Goal: Submit feedback/report problem: Submit feedback/report problem

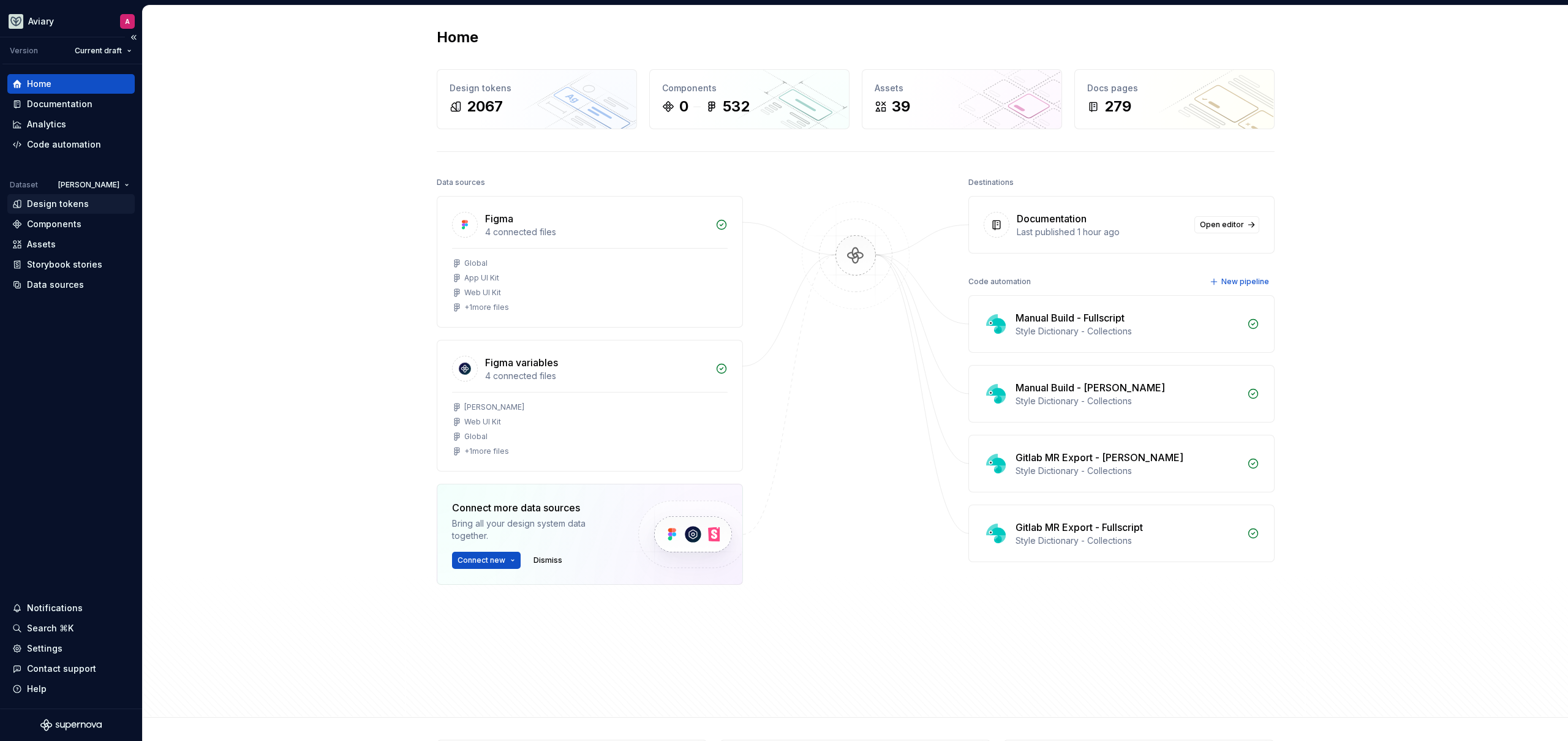
click at [66, 200] on div "Design tokens" at bounding box center [58, 204] width 62 height 13
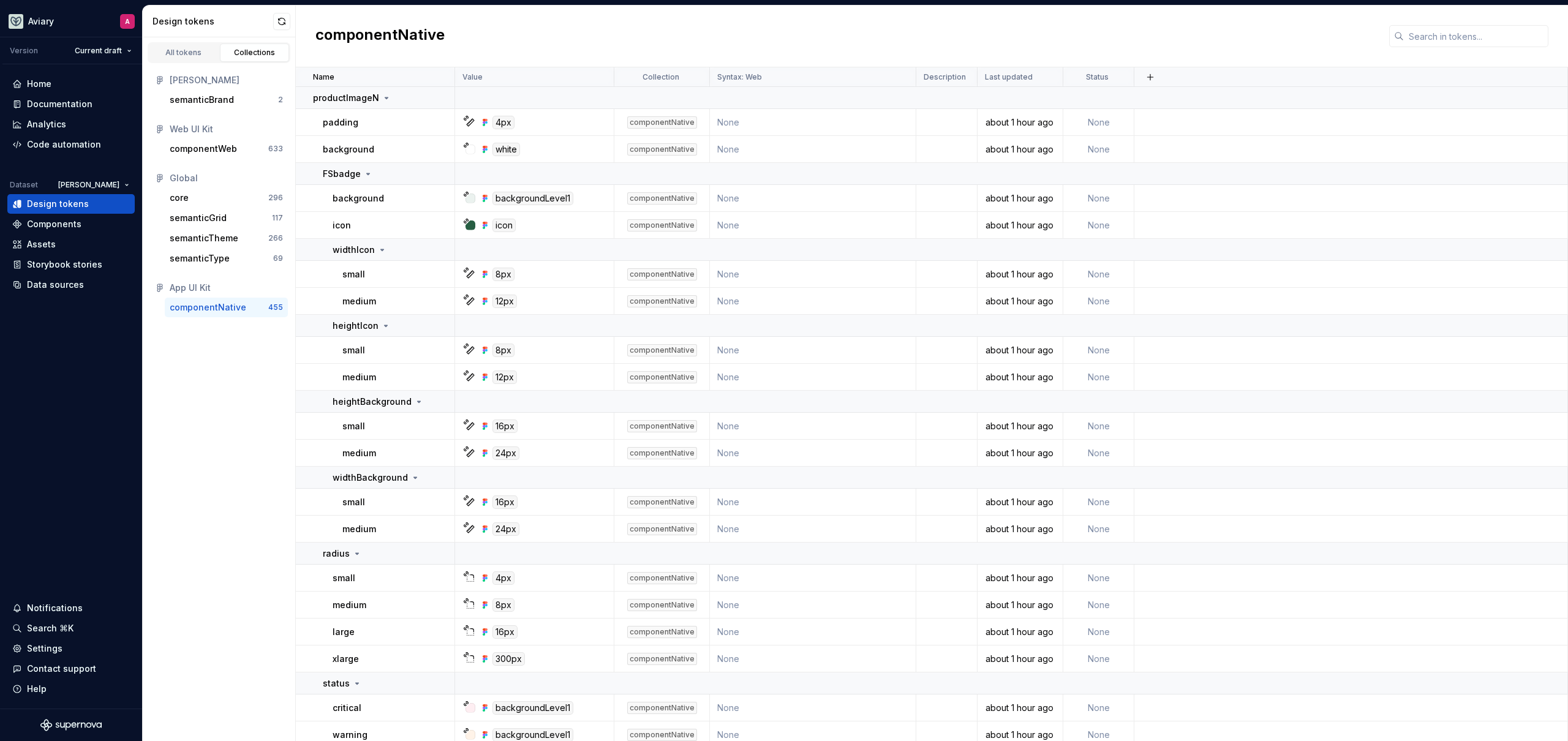
click at [1433, 47] on div "componentNative" at bounding box center [932, 36] width 1272 height 62
click at [1434, 45] on input "text" at bounding box center [1476, 36] width 145 height 22
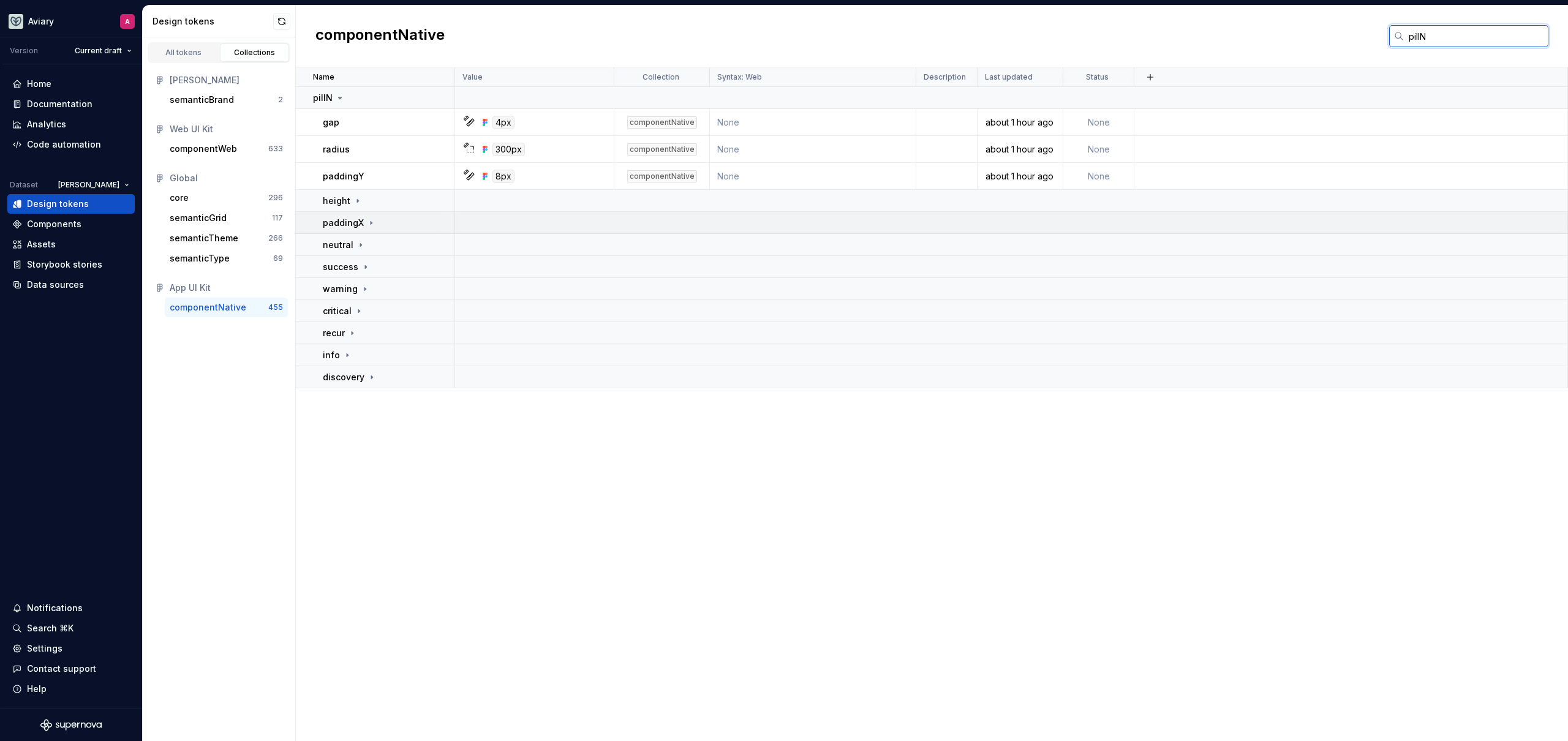
type input "pillN"
click at [385, 229] on div "paddingX" at bounding box center [388, 223] width 131 height 13
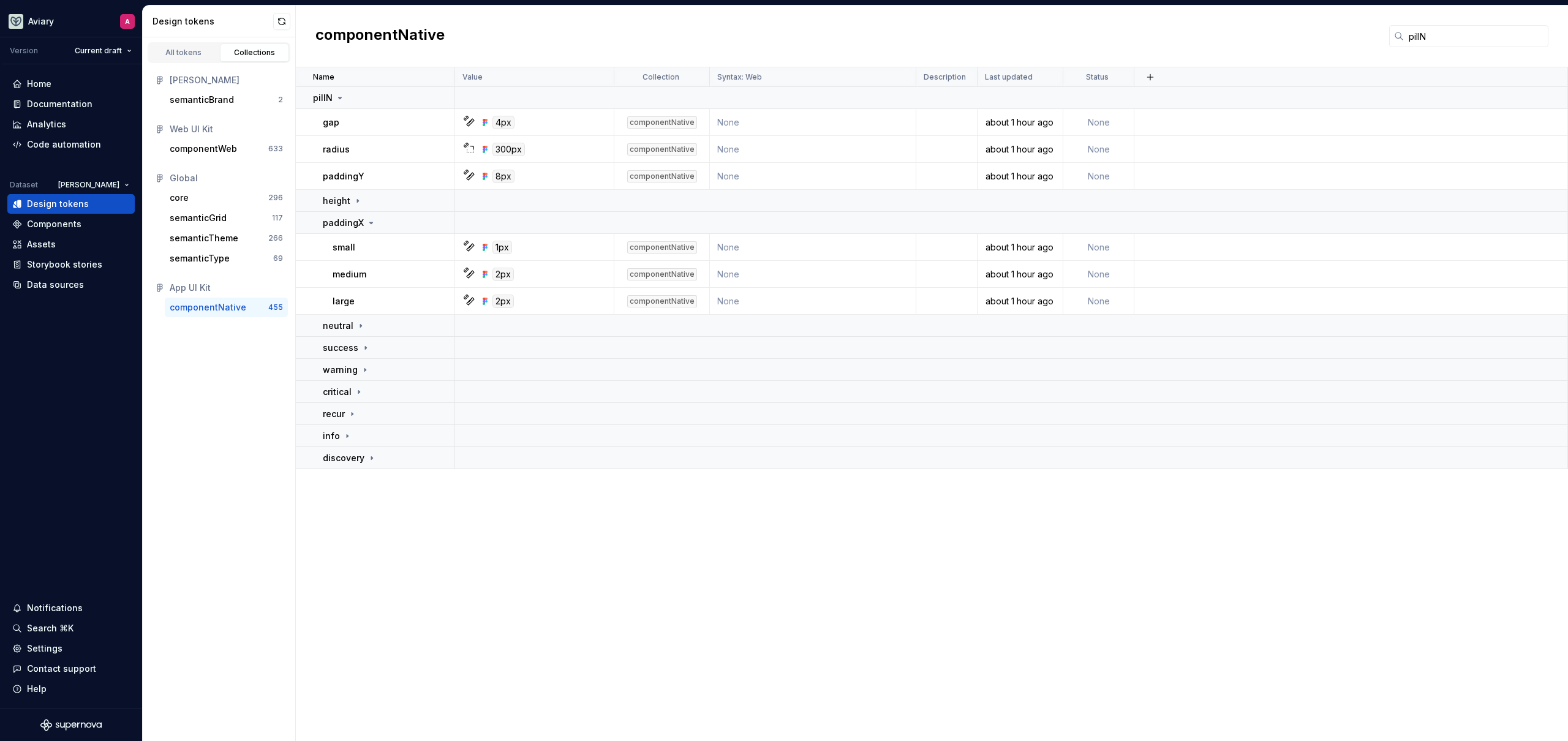
click at [227, 417] on div "All tokens Collections Emerson semanticBrand 2 Web UI Kit componentWeb 633 Glob…" at bounding box center [219, 389] width 153 height 703
click at [197, 401] on div "All tokens Collections Emerson semanticBrand 2 Web UI Kit componentWeb 633 Glob…" at bounding box center [219, 389] width 153 height 703
click at [210, 406] on div "All tokens Collections Emerson semanticBrand 2 Web UI Kit componentWeb 633 Glob…" at bounding box center [219, 389] width 153 height 703
click at [741, 36] on div "componentNative pillN" at bounding box center [932, 36] width 1272 height 62
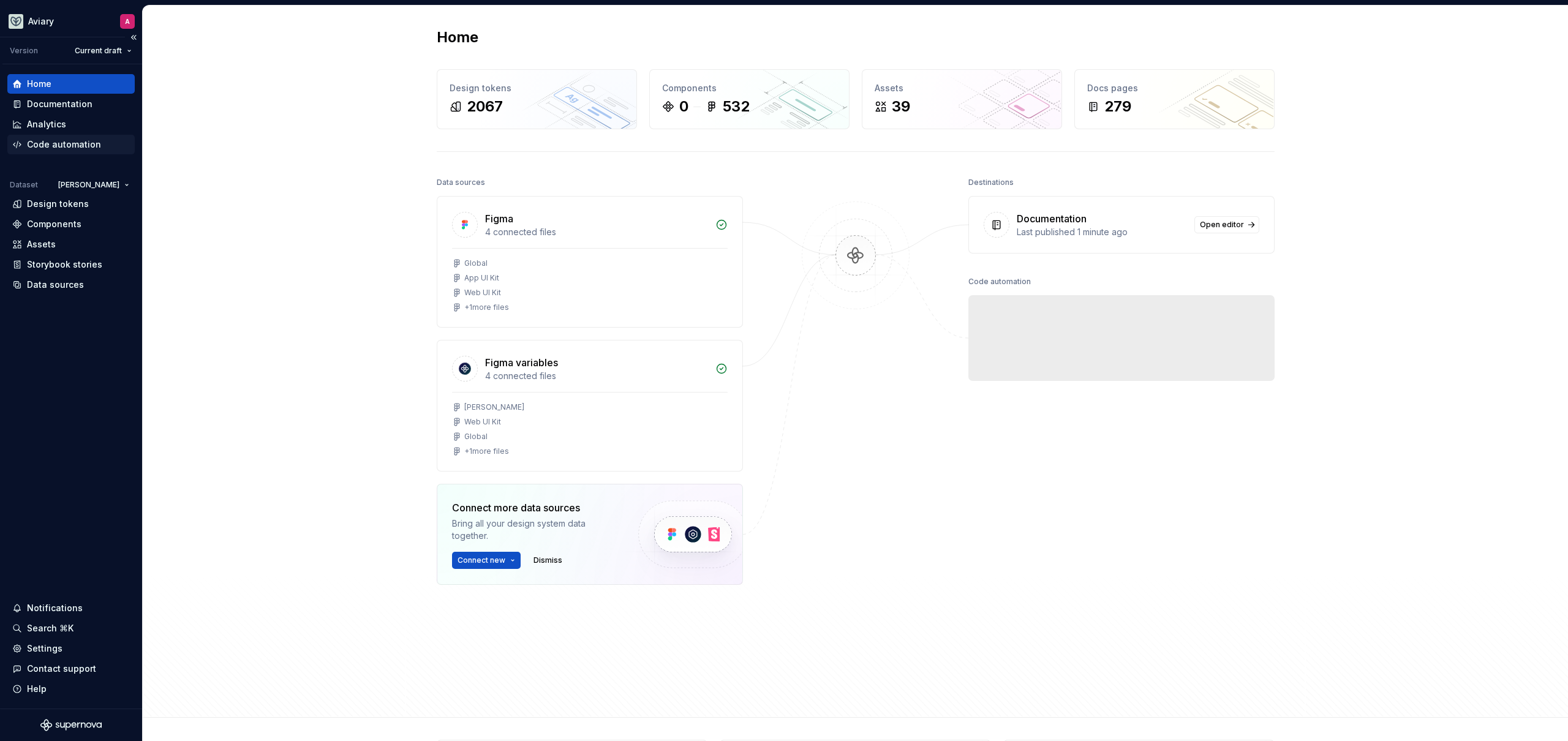
click at [48, 142] on div "Code automation" at bounding box center [64, 145] width 74 height 13
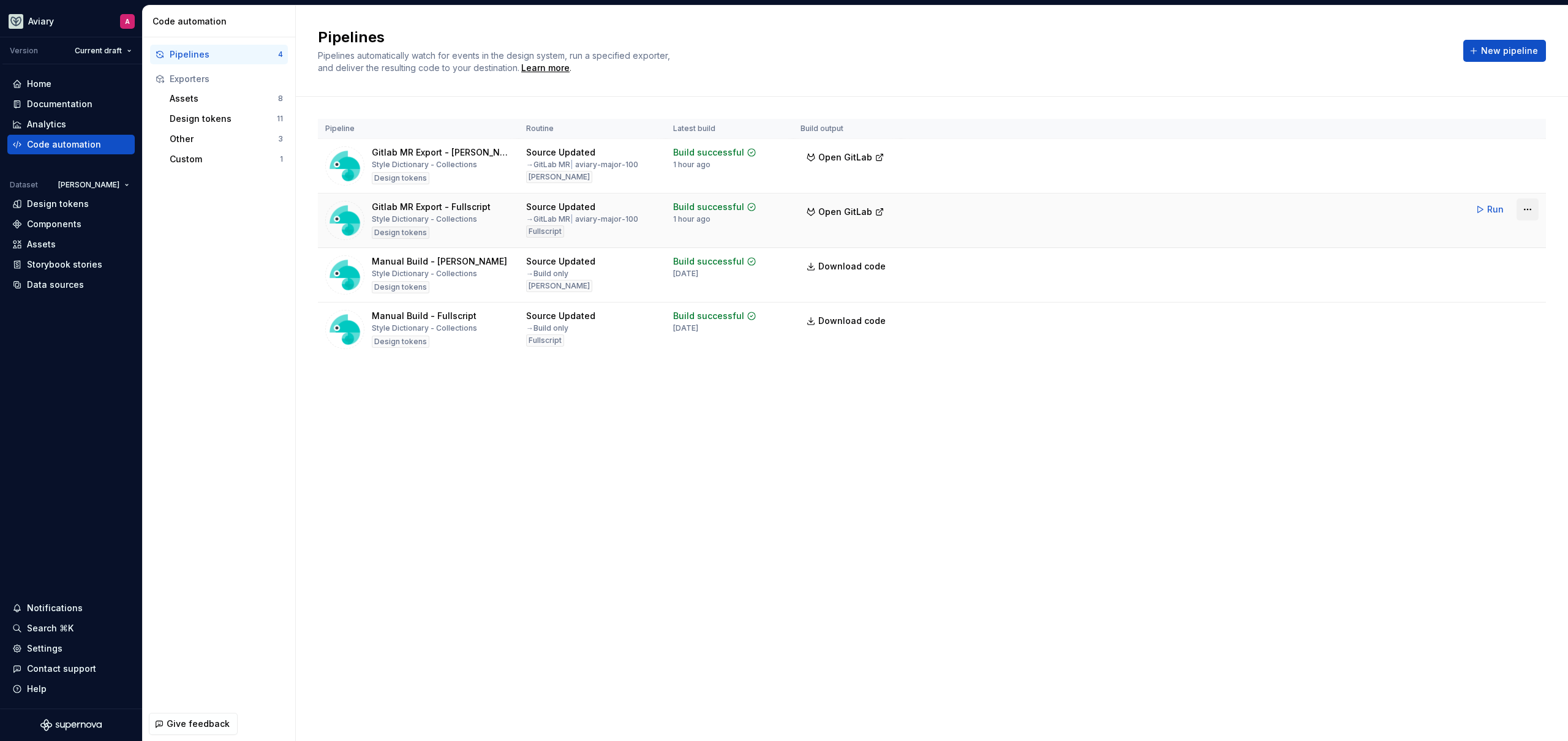
click at [1532, 208] on html "Aviary A Version Current draft Home Documentation Analytics Code automation Dat…" at bounding box center [784, 370] width 1568 height 741
click at [1523, 233] on div "Edit pipeline" at bounding box center [1513, 236] width 104 height 13
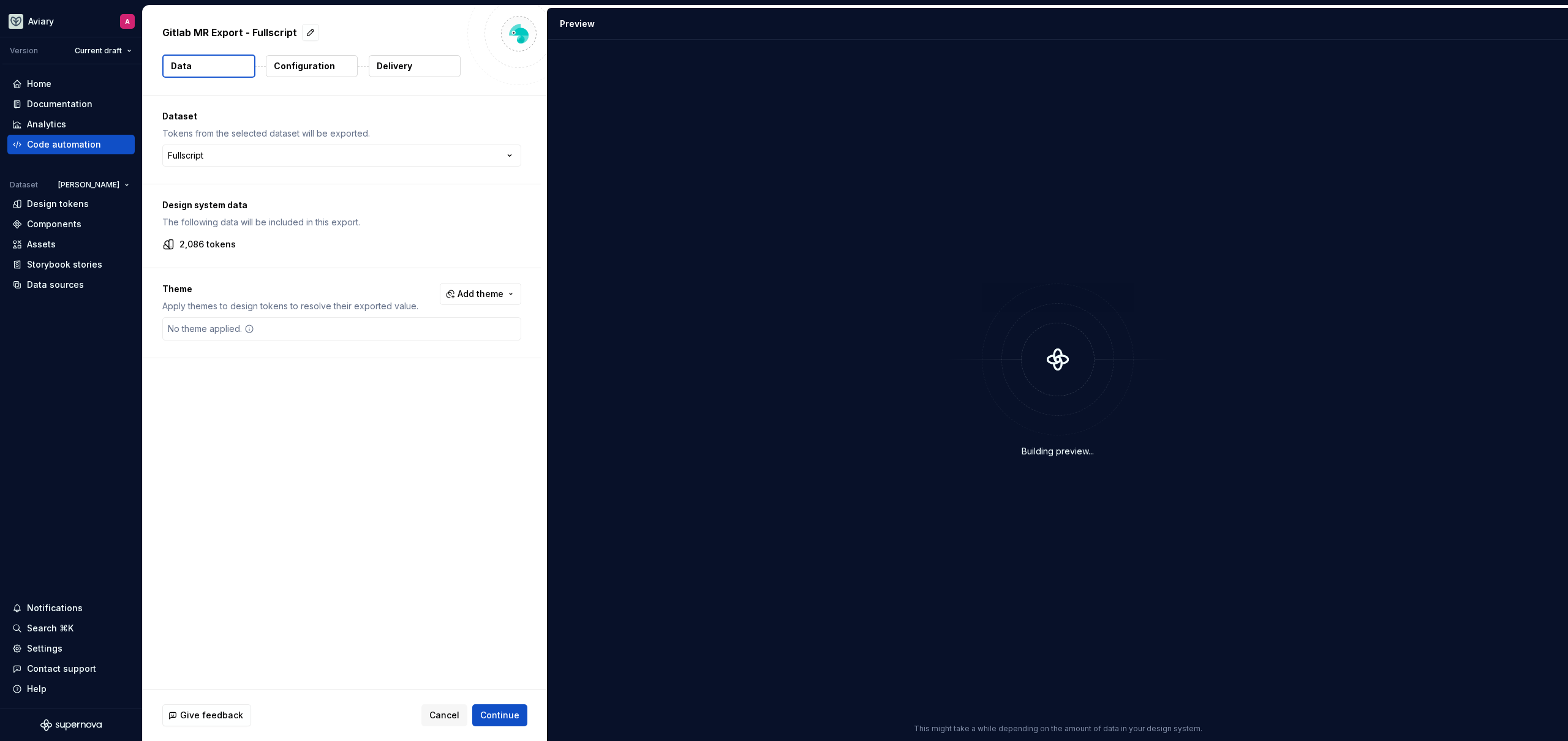
click at [322, 60] on p "Configuration" at bounding box center [304, 66] width 62 height 13
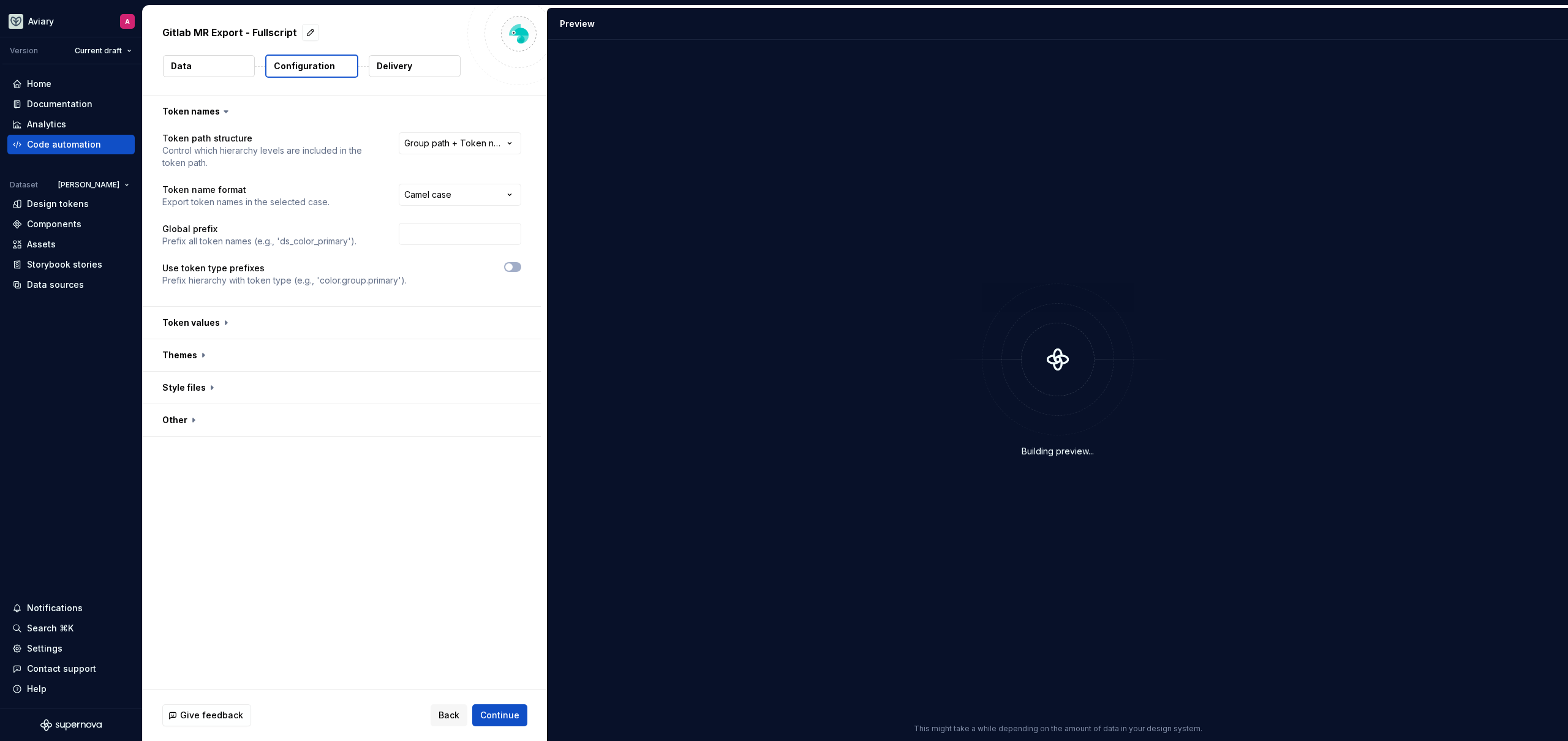
click at [390, 66] on p "Delivery" at bounding box center [394, 66] width 36 height 13
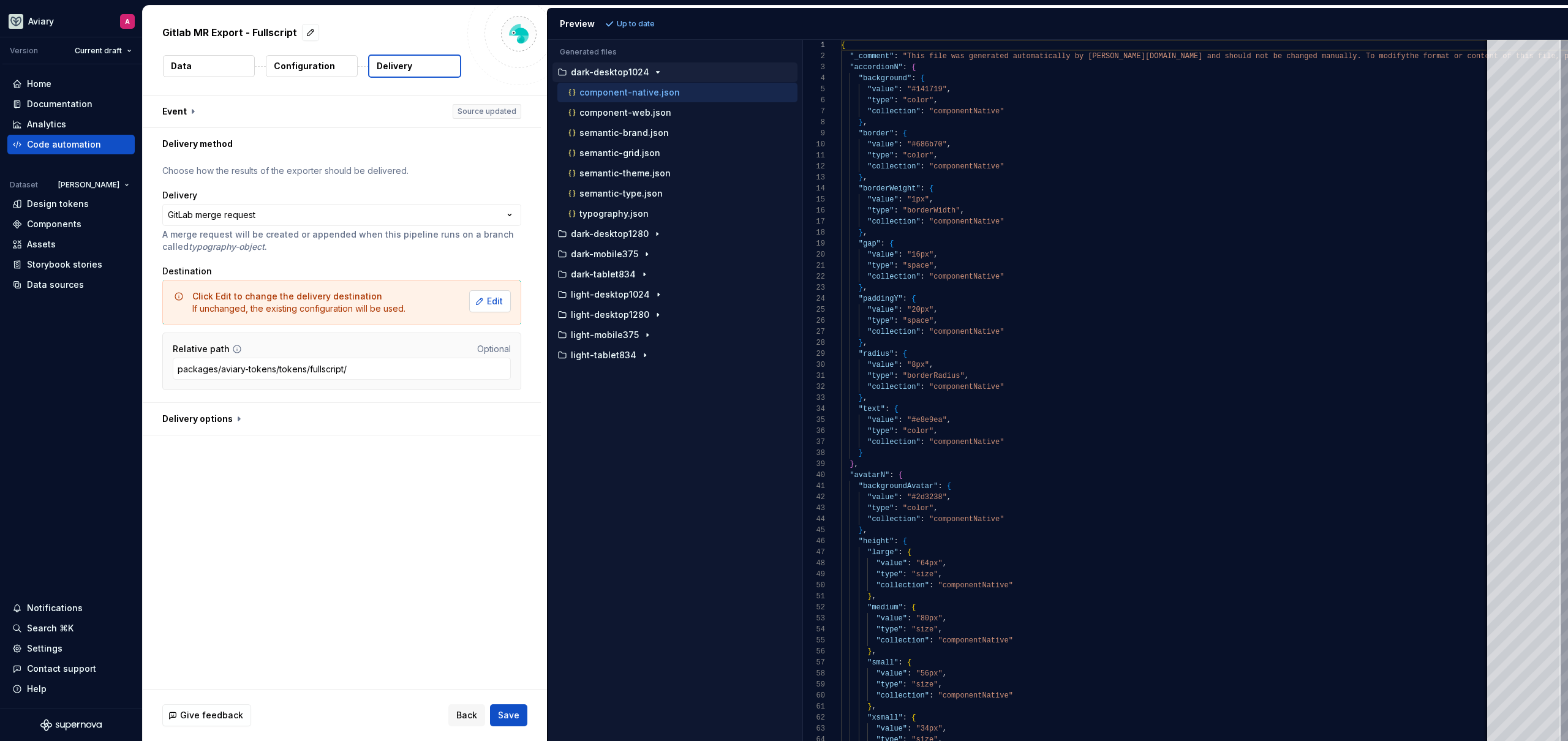
click at [496, 296] on span "Edit" at bounding box center [494, 301] width 16 height 13
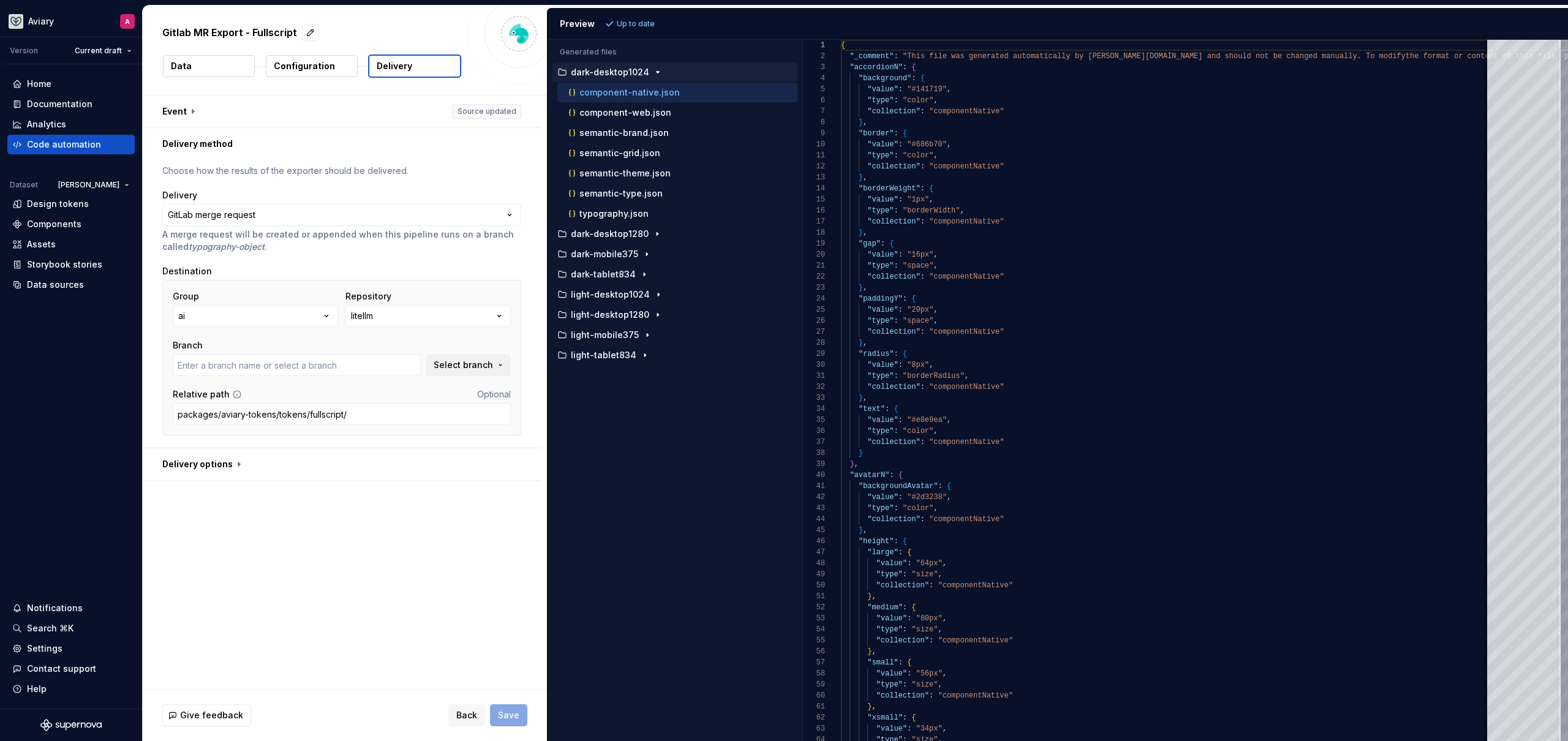
type input "cursor/integrate-vector-store-search-via-main-py-hook-ed74"
click at [297, 316] on button "ai" at bounding box center [255, 316] width 165 height 22
click at [408, 309] on button "litellm" at bounding box center [428, 316] width 165 height 22
click at [355, 275] on div "Destination" at bounding box center [341, 271] width 359 height 13
click at [217, 472] on button "button" at bounding box center [341, 464] width 398 height 32
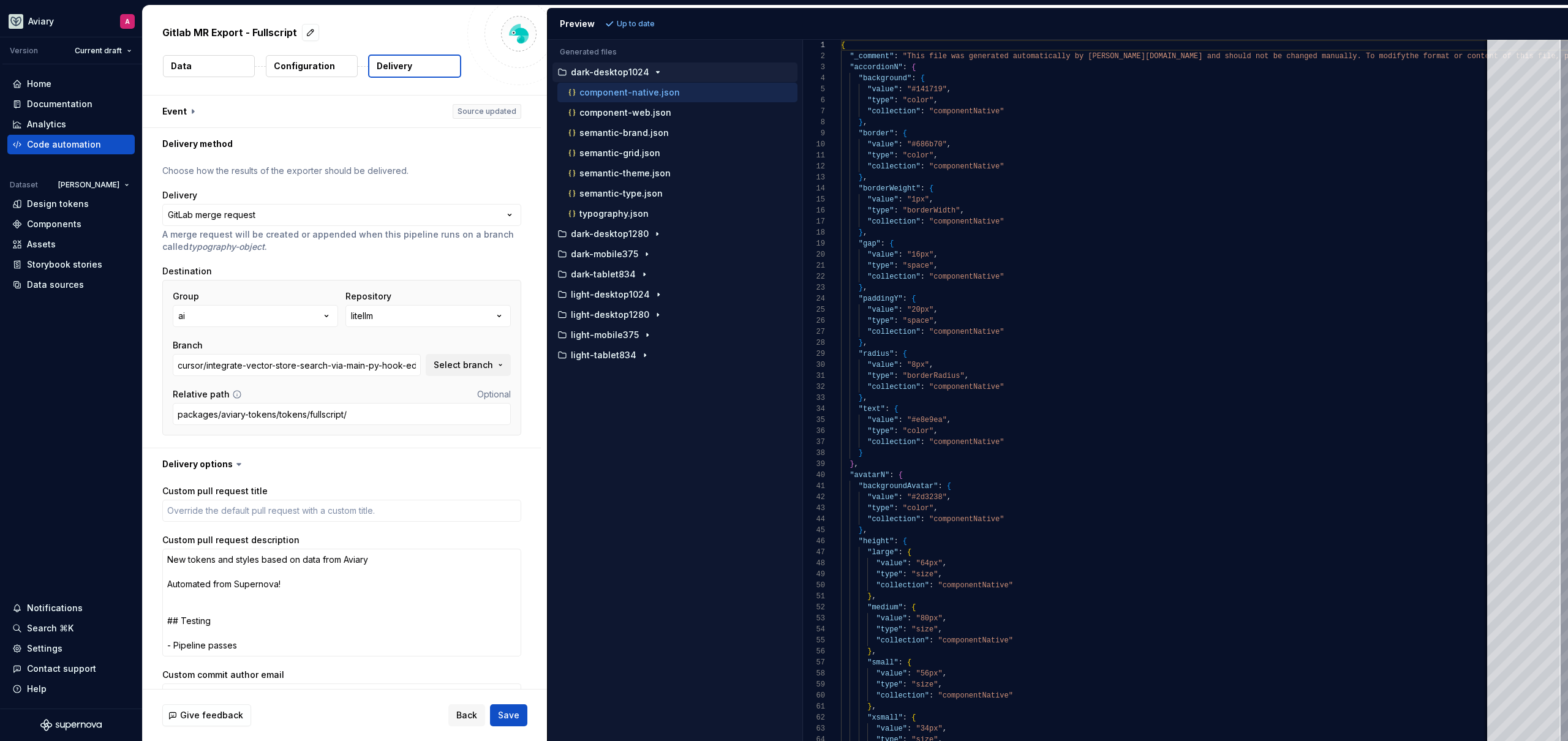
click at [308, 64] on p "Configuration" at bounding box center [304, 66] width 62 height 13
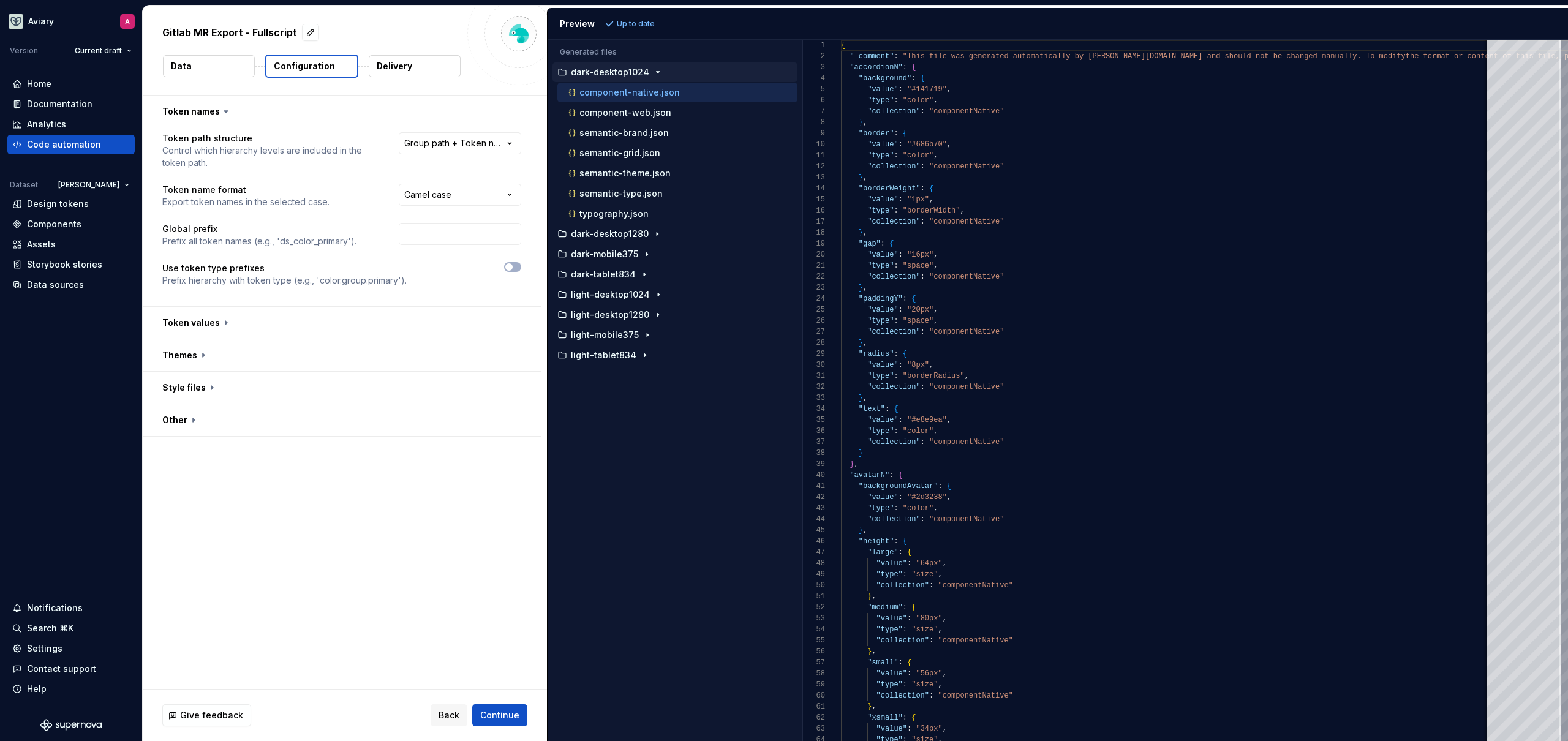
click at [192, 66] on button "Data" at bounding box center [208, 66] width 92 height 22
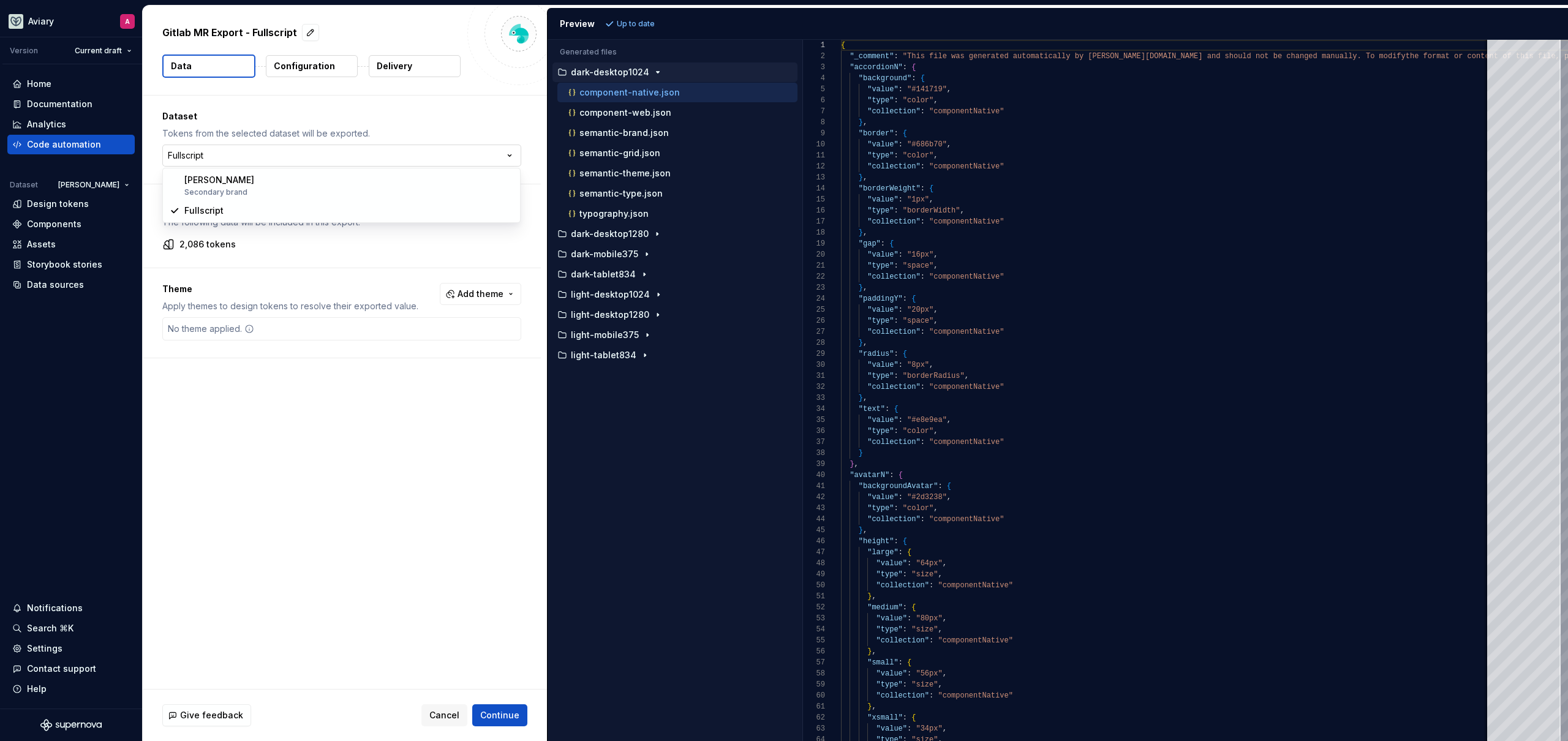
click at [250, 158] on html "**********" at bounding box center [784, 370] width 1568 height 741
drag, startPoint x: 250, startPoint y: 158, endPoint x: 259, endPoint y: 145, distance: 15.8
click at [250, 158] on html "**********" at bounding box center [784, 370] width 1568 height 741
click at [292, 75] on button "Configuration" at bounding box center [311, 66] width 92 height 22
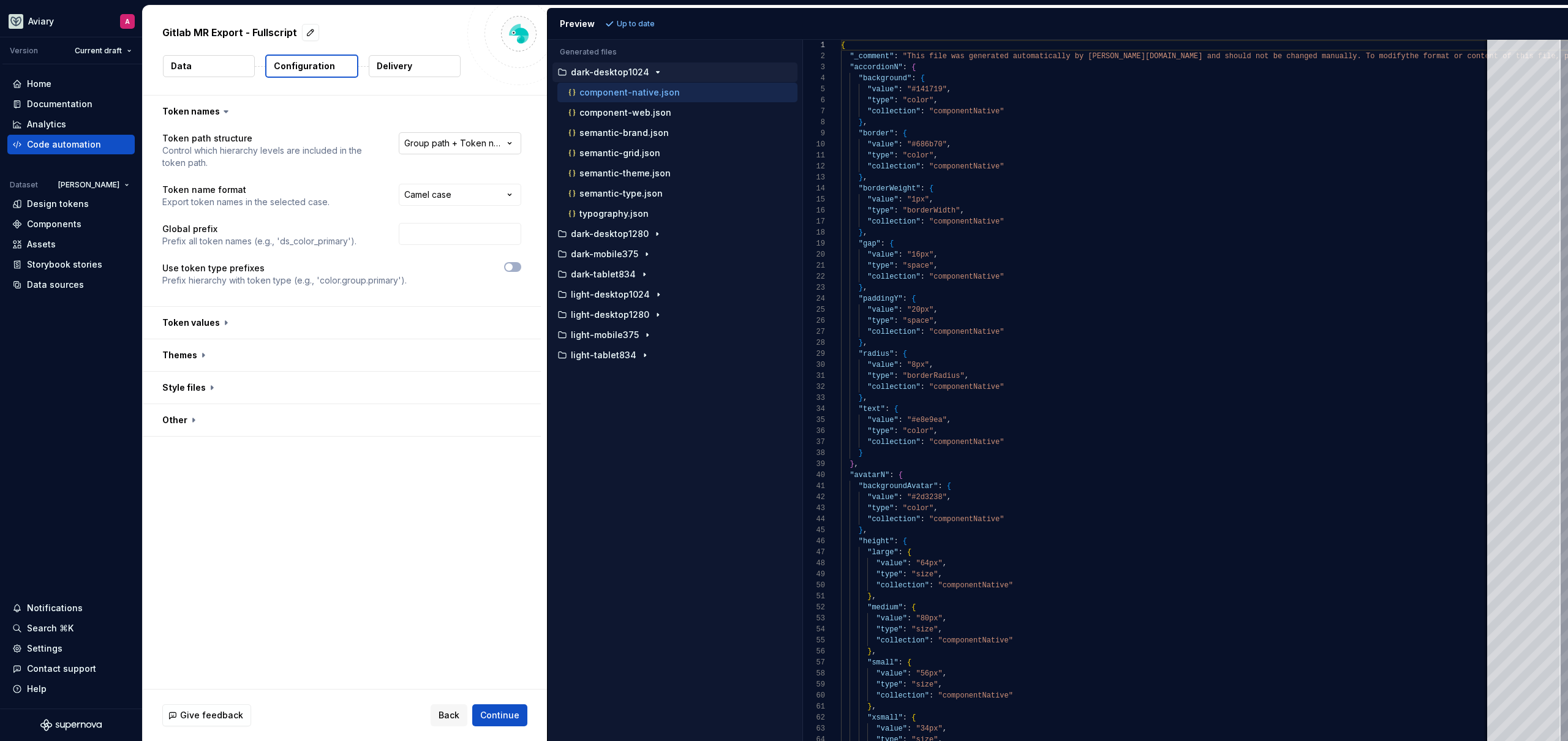
click at [469, 143] on html "**********" at bounding box center [784, 370] width 1568 height 741
click at [362, 267] on p "Use token type prefixes" at bounding box center [284, 268] width 244 height 13
click at [313, 323] on button "button" at bounding box center [341, 323] width 398 height 32
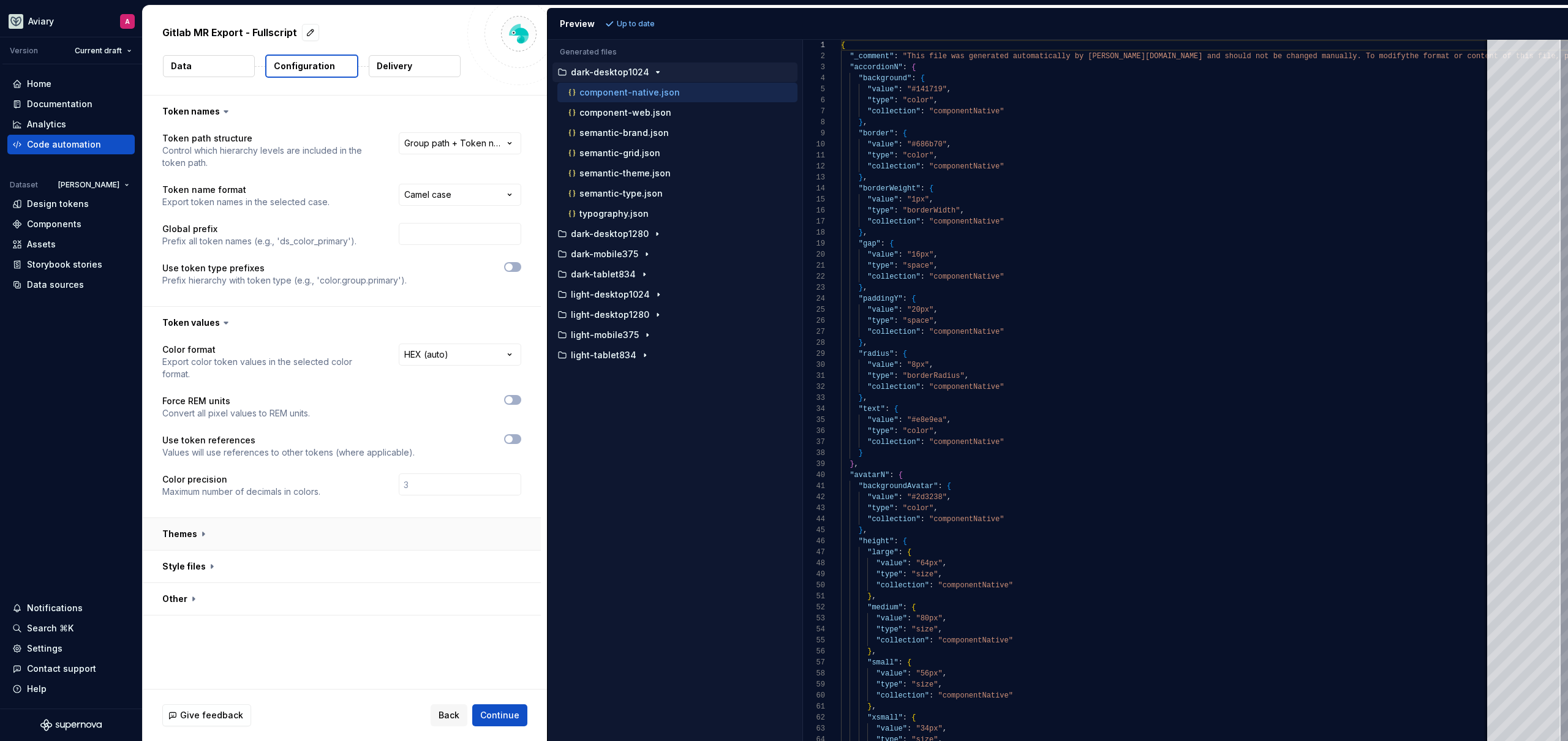
click at [295, 521] on button "button" at bounding box center [341, 534] width 398 height 32
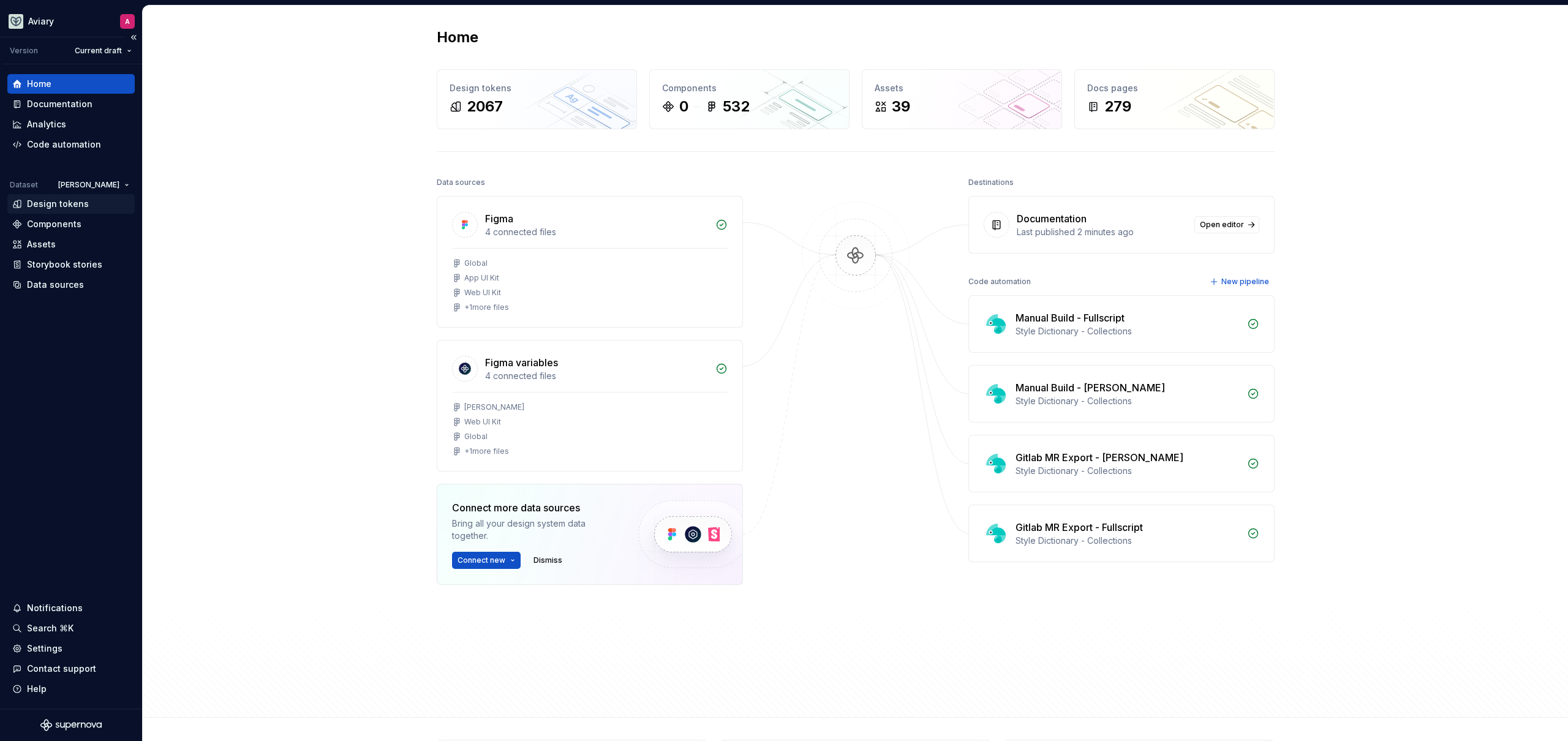
click at [63, 205] on div "Design tokens" at bounding box center [58, 204] width 62 height 13
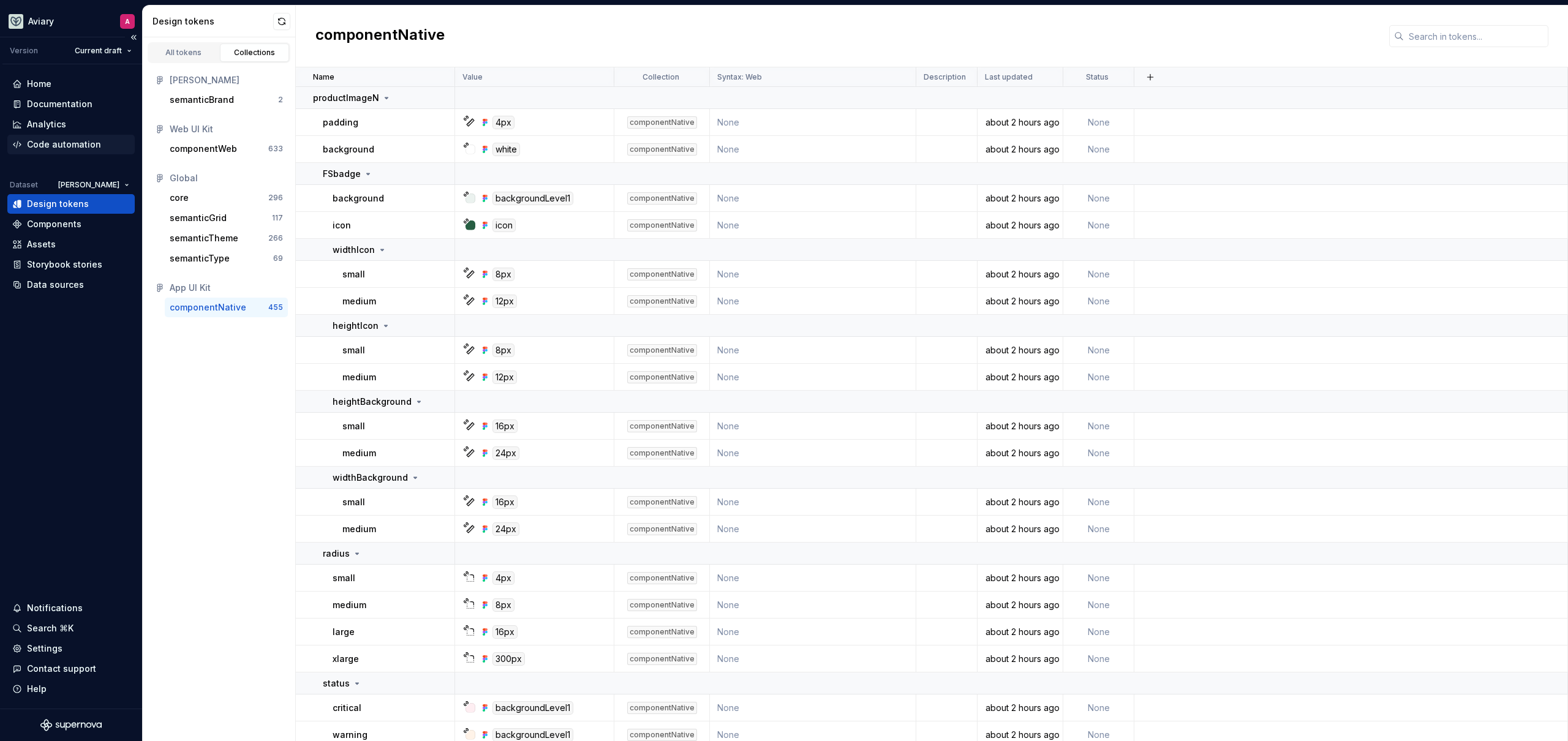
click at [57, 145] on div "Code automation" at bounding box center [64, 145] width 74 height 13
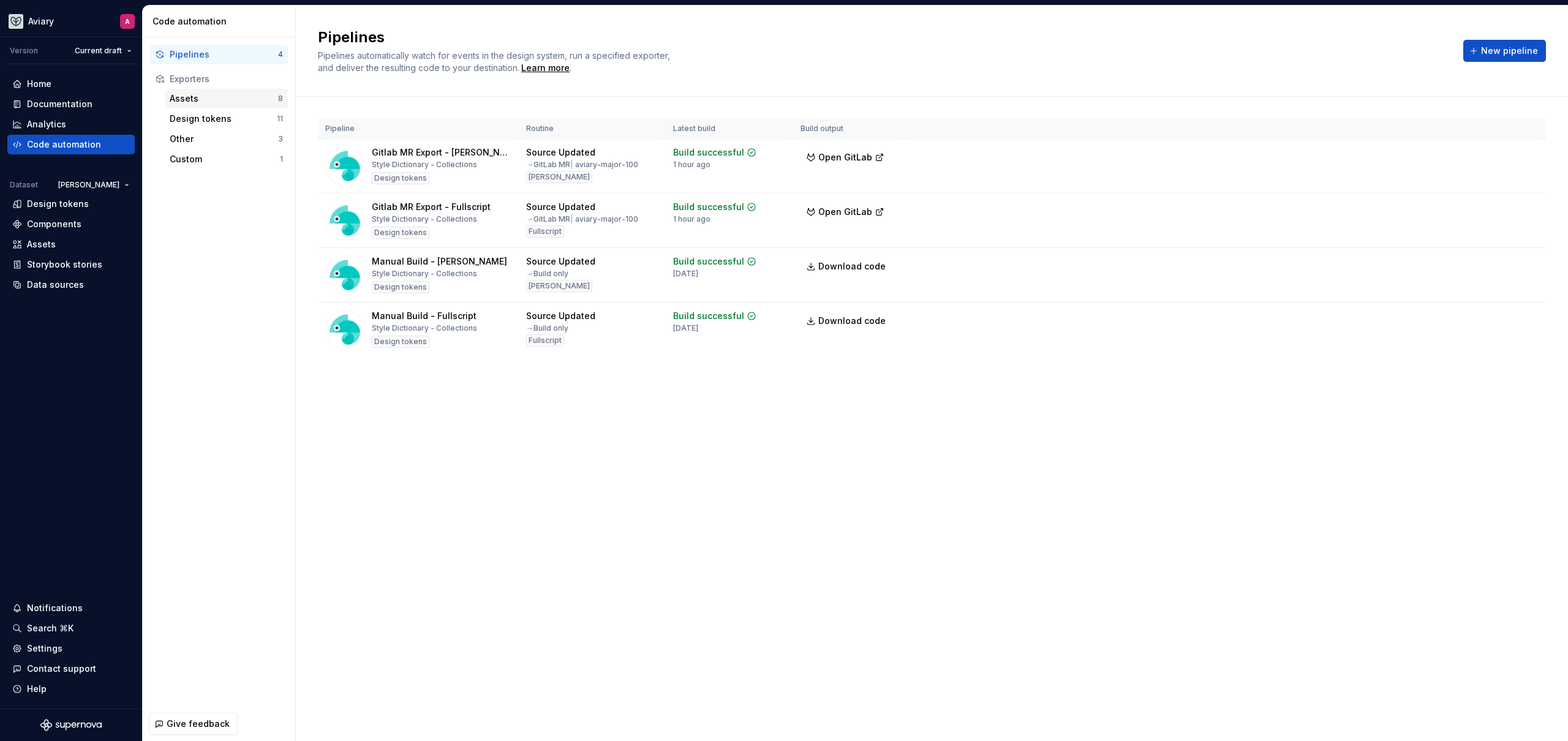
click at [222, 99] on div "Assets" at bounding box center [224, 99] width 108 height 13
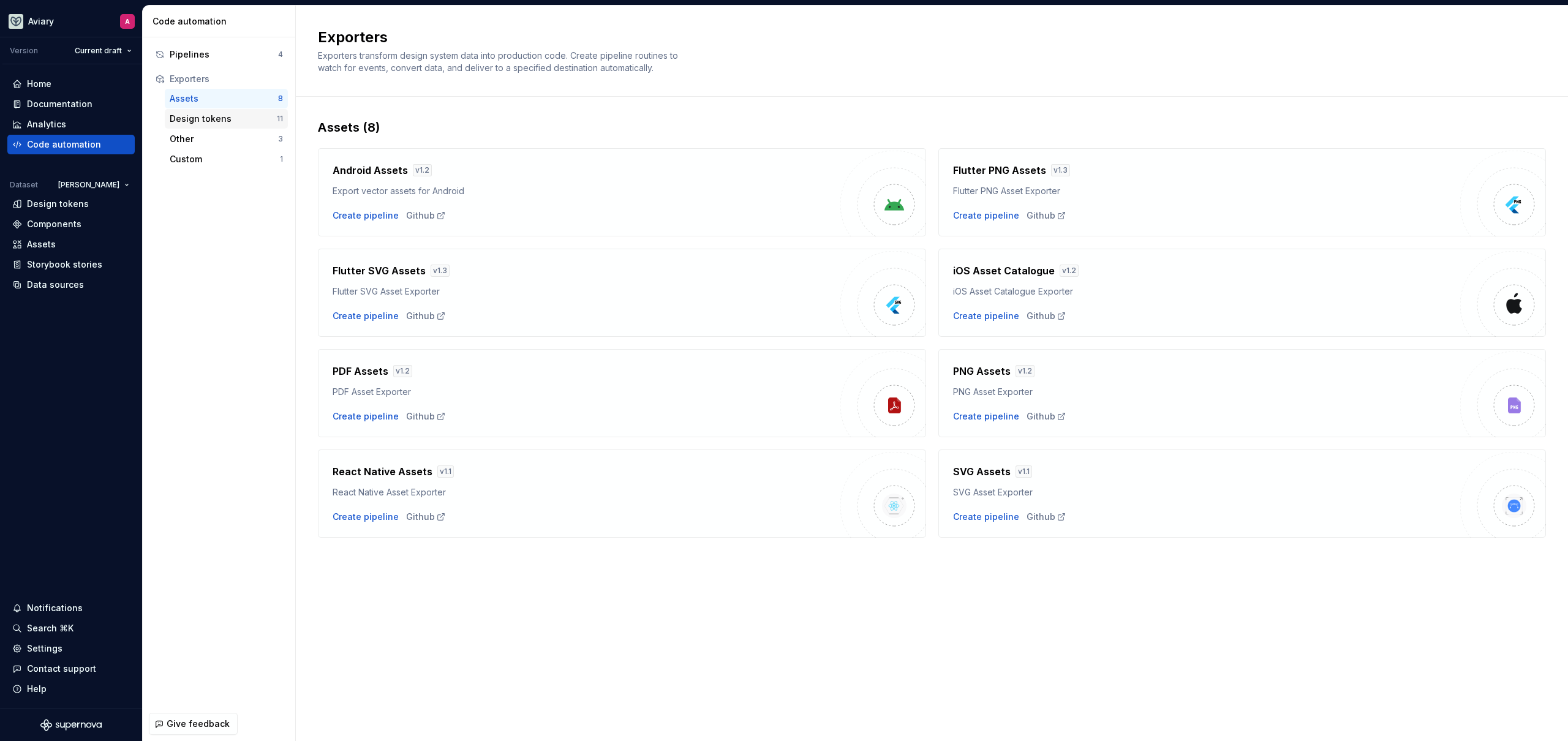
click at [229, 122] on div "Design tokens" at bounding box center [223, 119] width 107 height 13
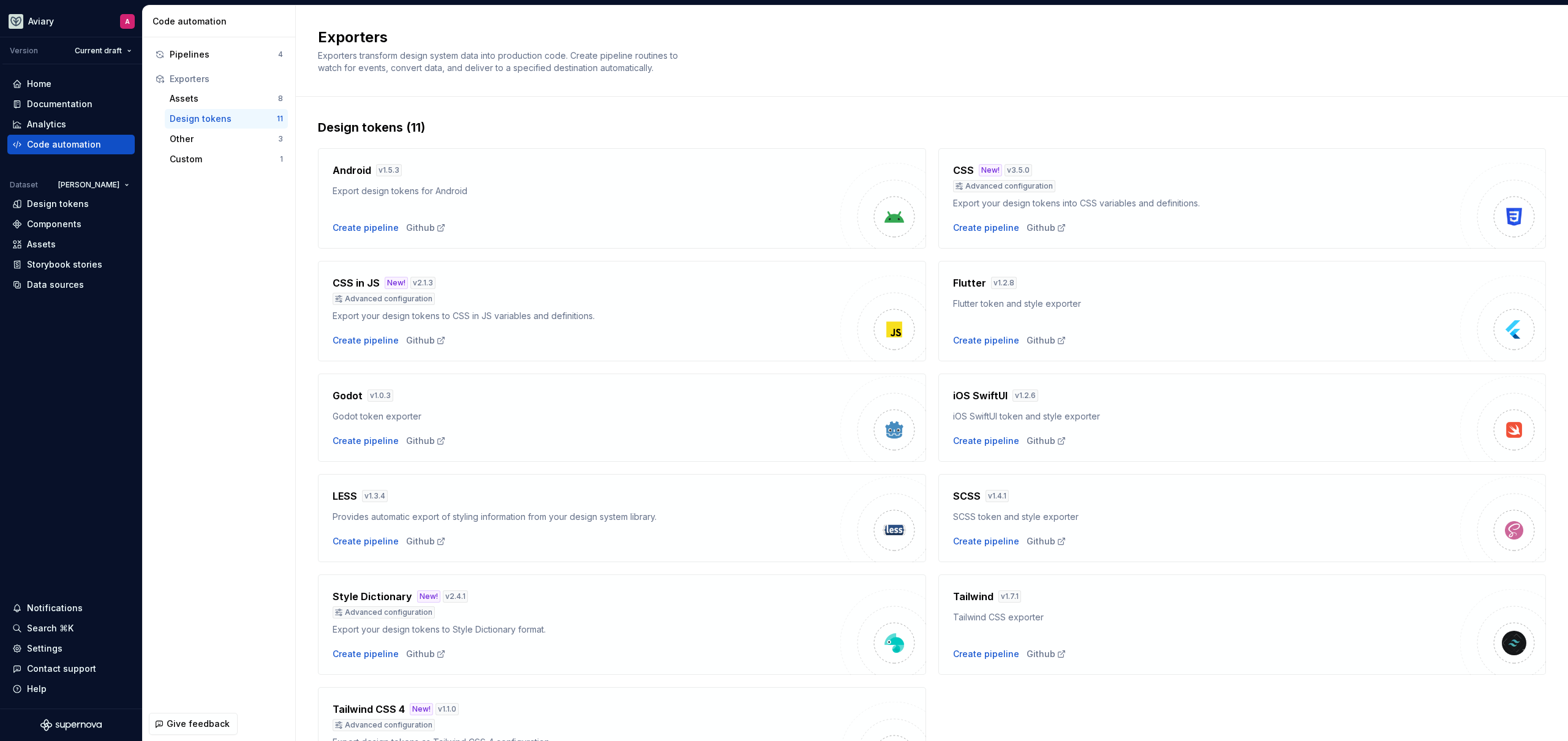
scroll to position [93, 0]
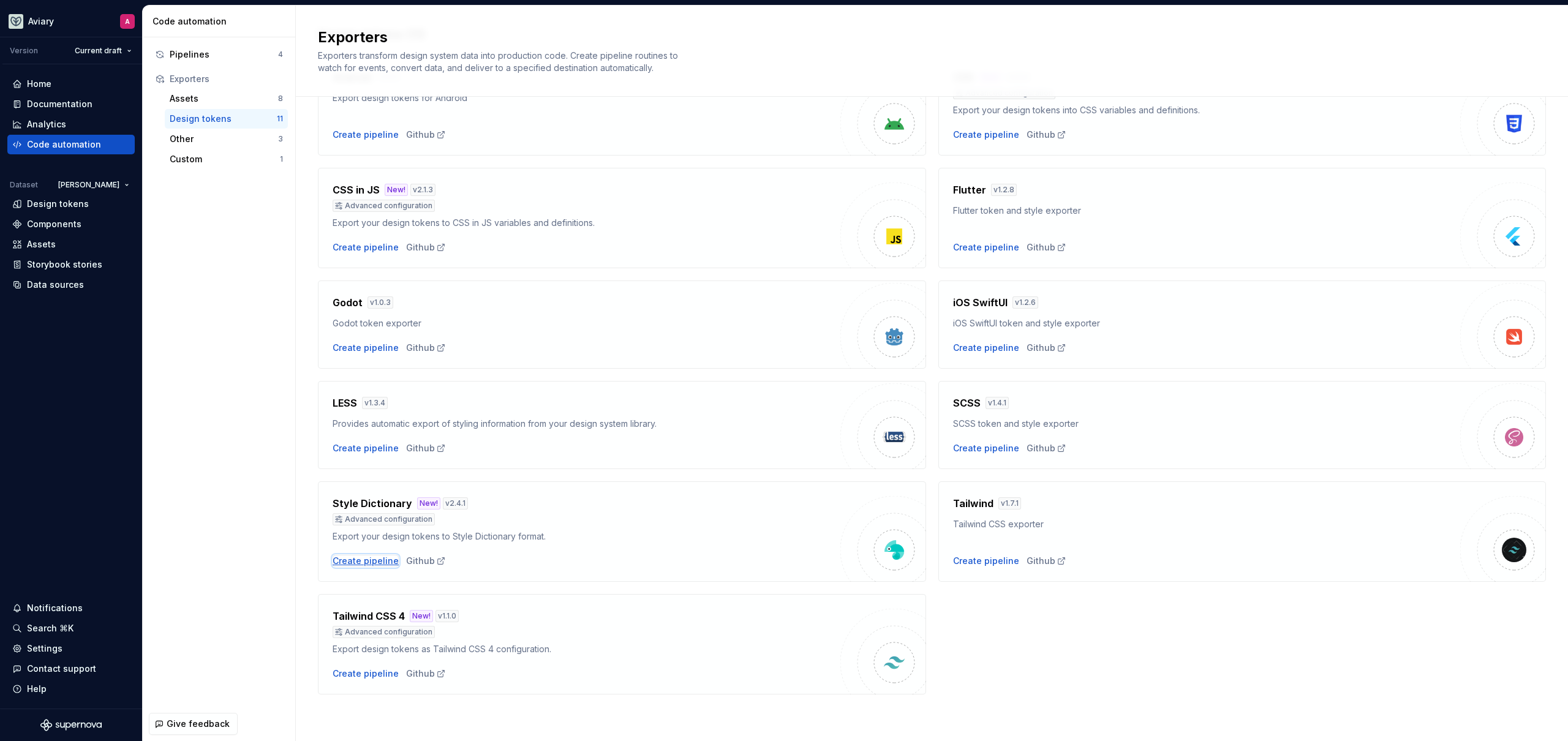
click at [365, 556] on div "Create pipeline" at bounding box center [366, 561] width 66 height 13
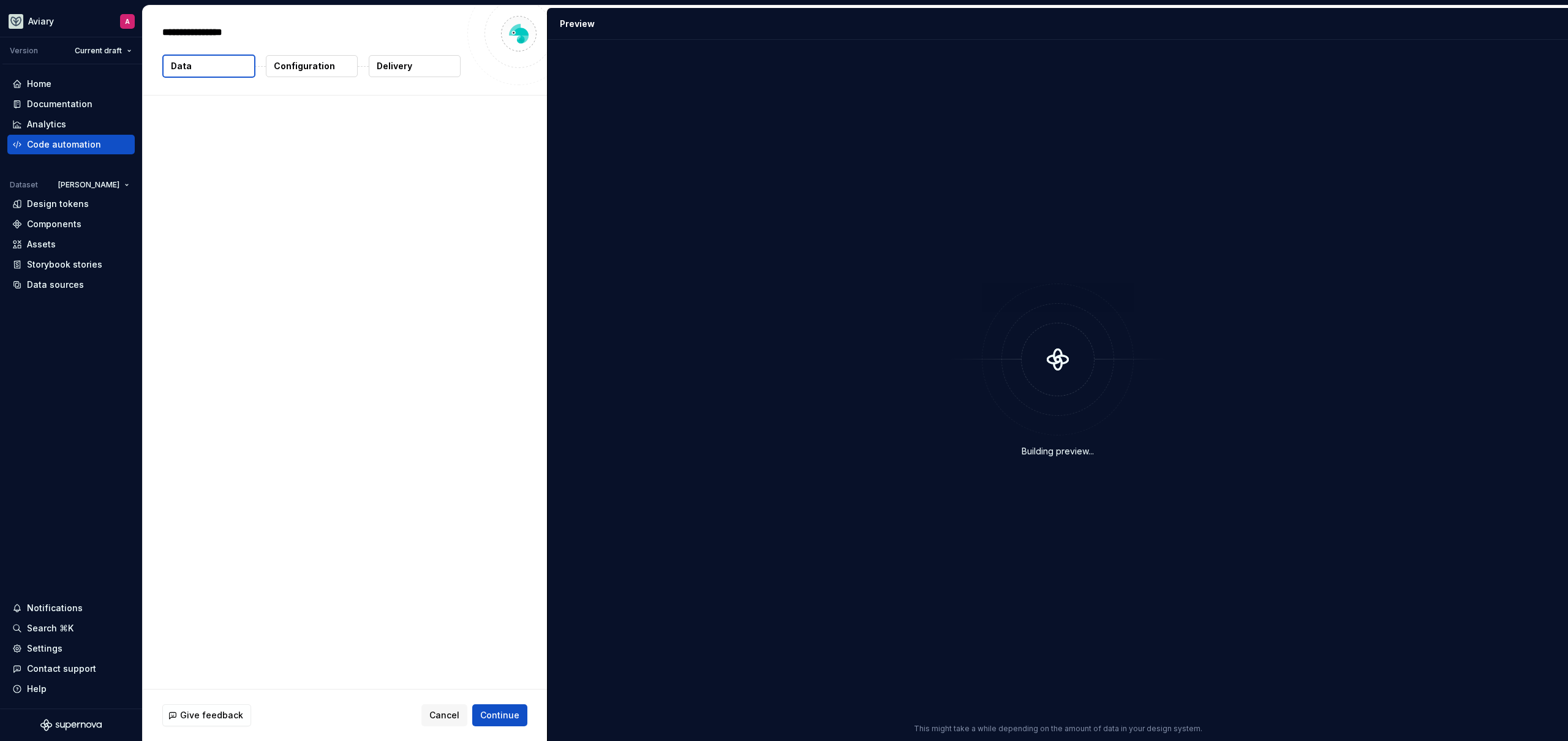
type textarea "*"
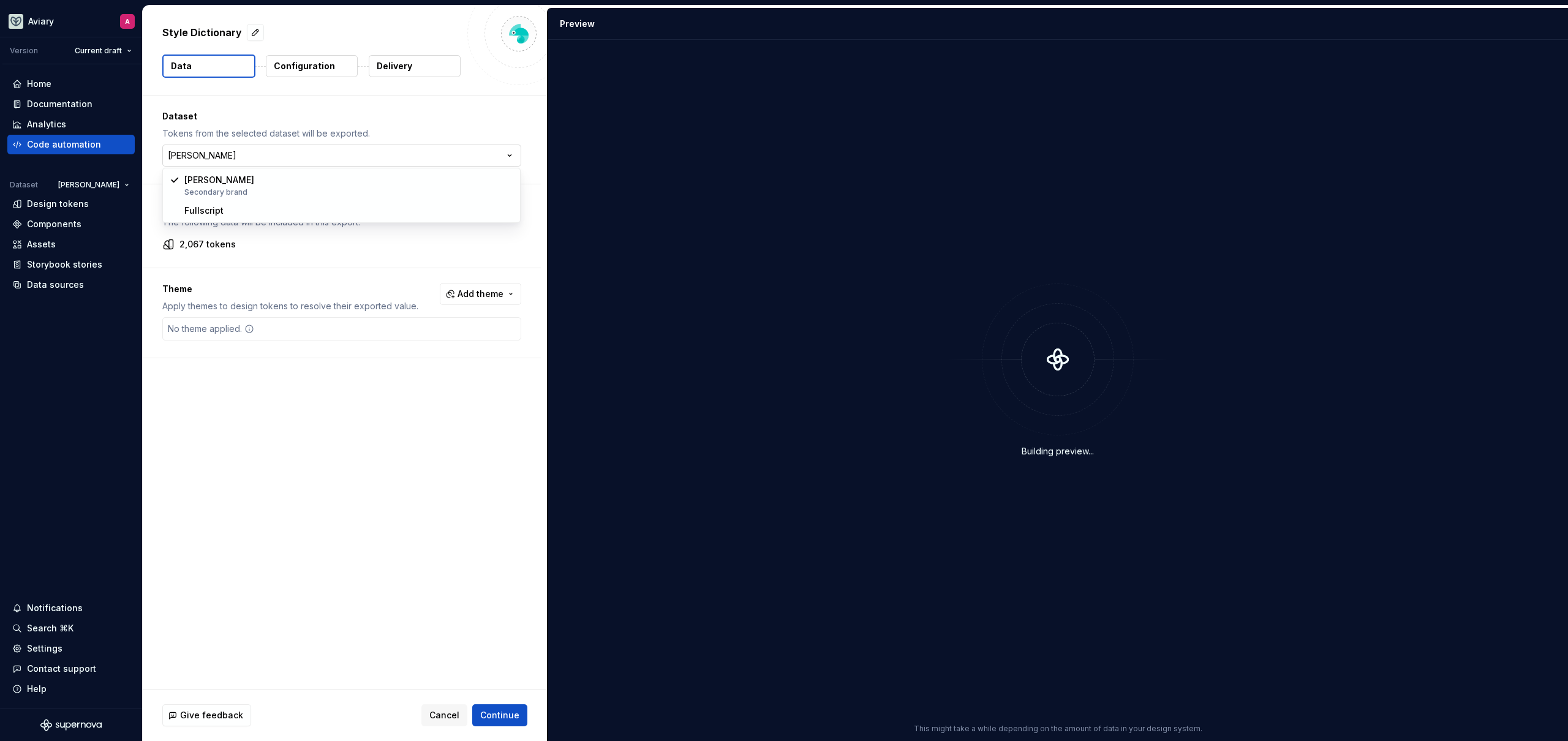
click at [448, 154] on html "**********" at bounding box center [784, 370] width 1568 height 741
select select "**********"
drag, startPoint x: 206, startPoint y: 244, endPoint x: 147, endPoint y: 246, distance: 59.0
click at [206, 244] on p "2,086 tokens" at bounding box center [208, 245] width 57 height 13
click at [173, 247] on icon at bounding box center [169, 244] width 9 height 9
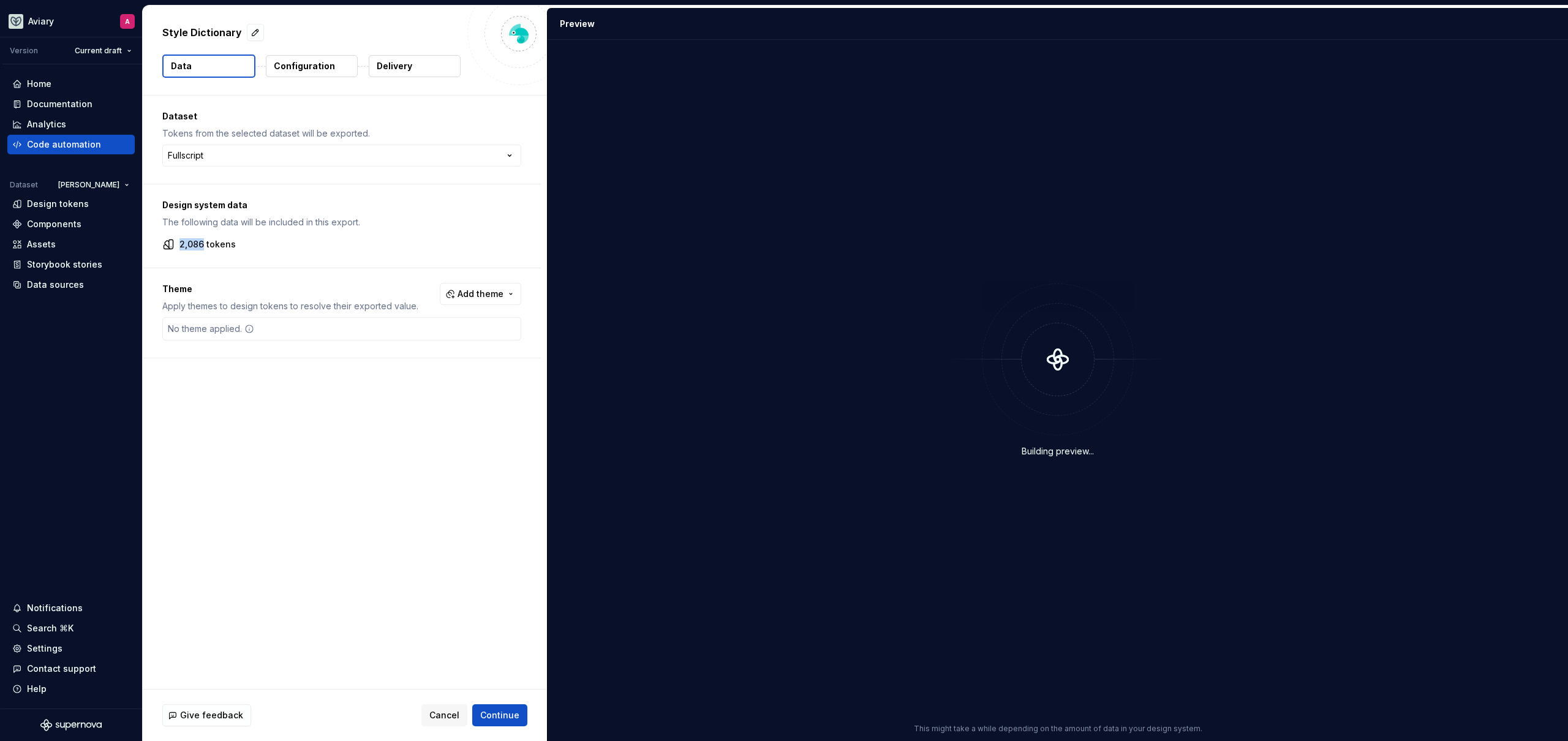
click at [173, 247] on icon at bounding box center [169, 244] width 9 height 9
click at [330, 324] on div "No theme applied." at bounding box center [341, 329] width 359 height 23
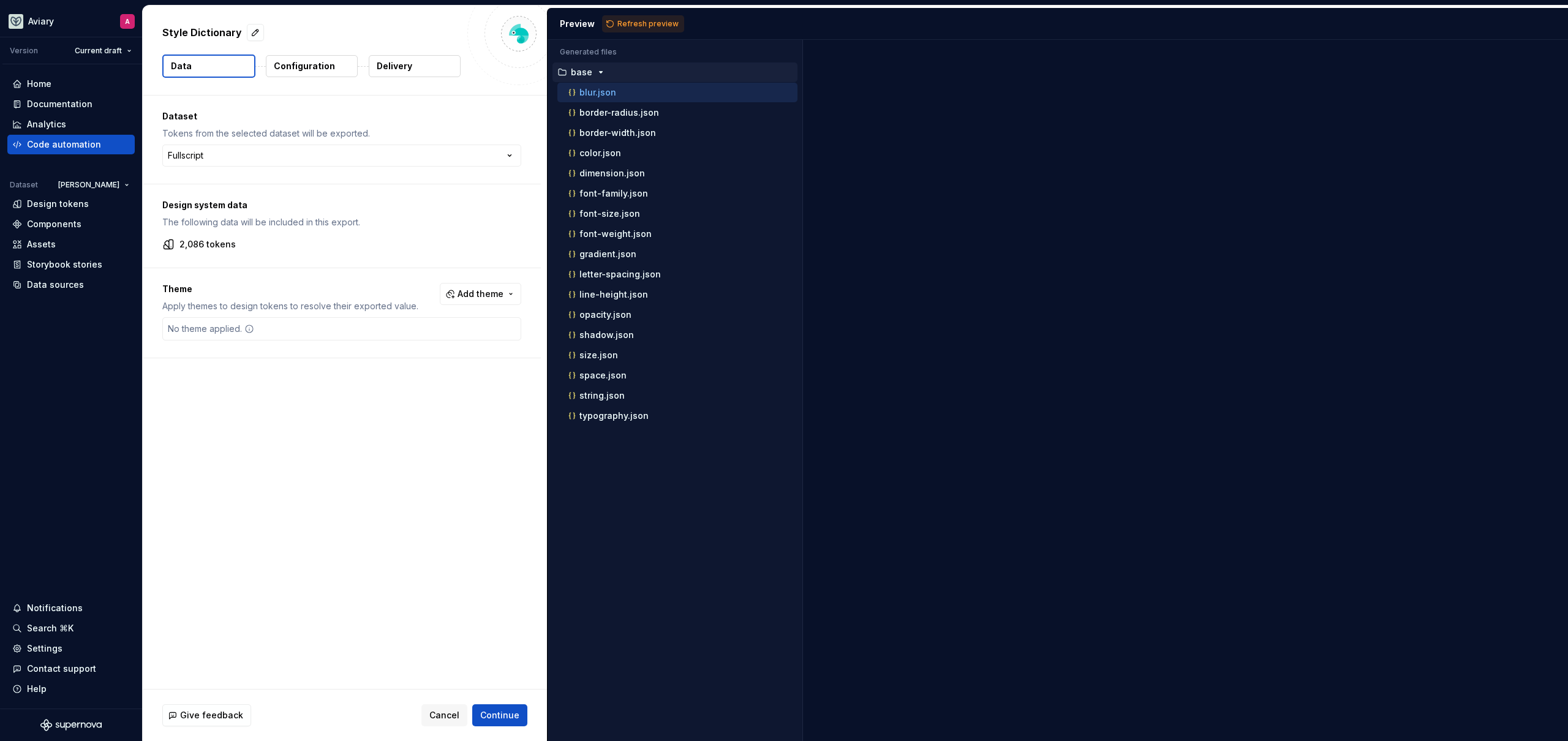
click at [331, 328] on div "No theme applied." at bounding box center [341, 329] width 359 height 23
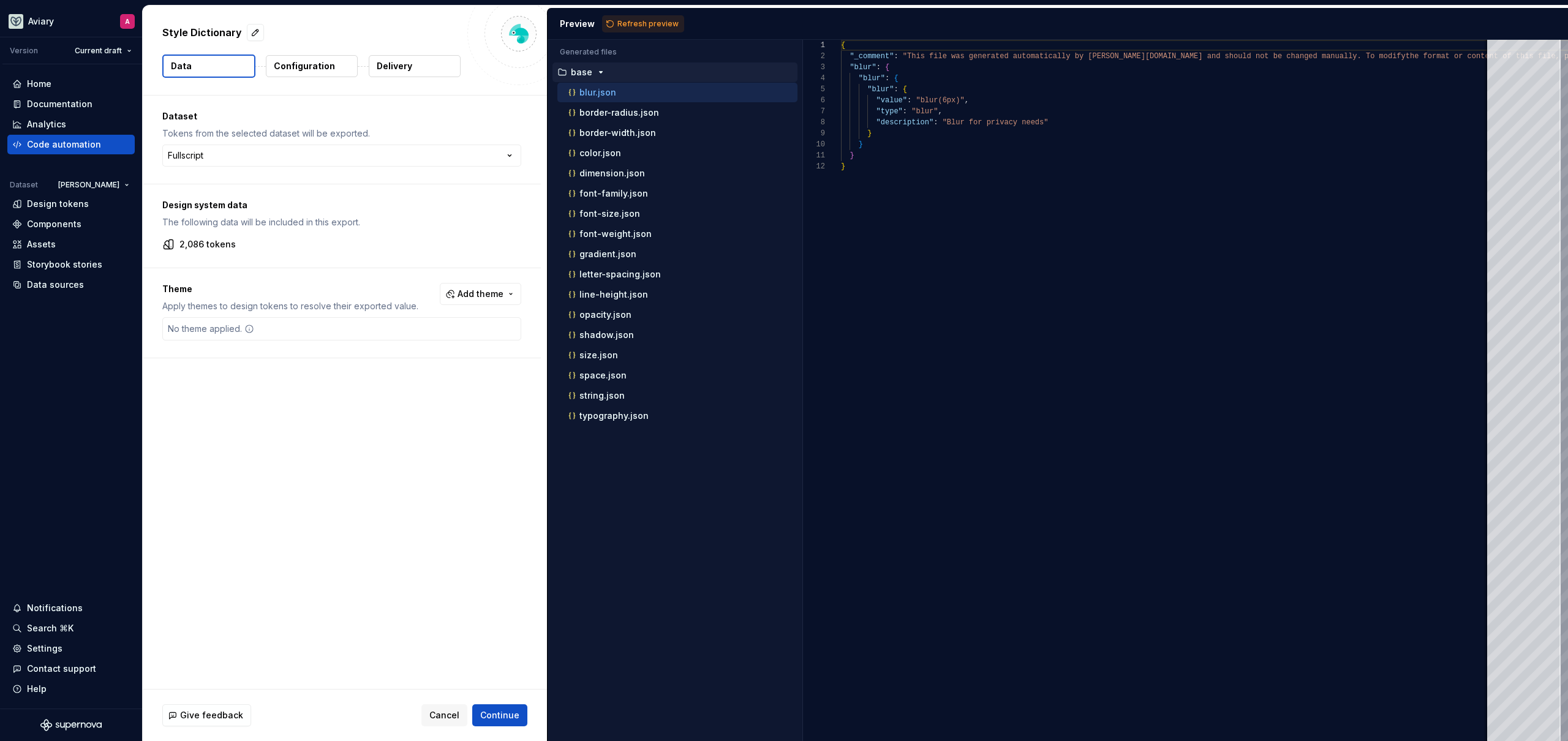
click at [323, 68] on p "Configuration" at bounding box center [304, 66] width 62 height 13
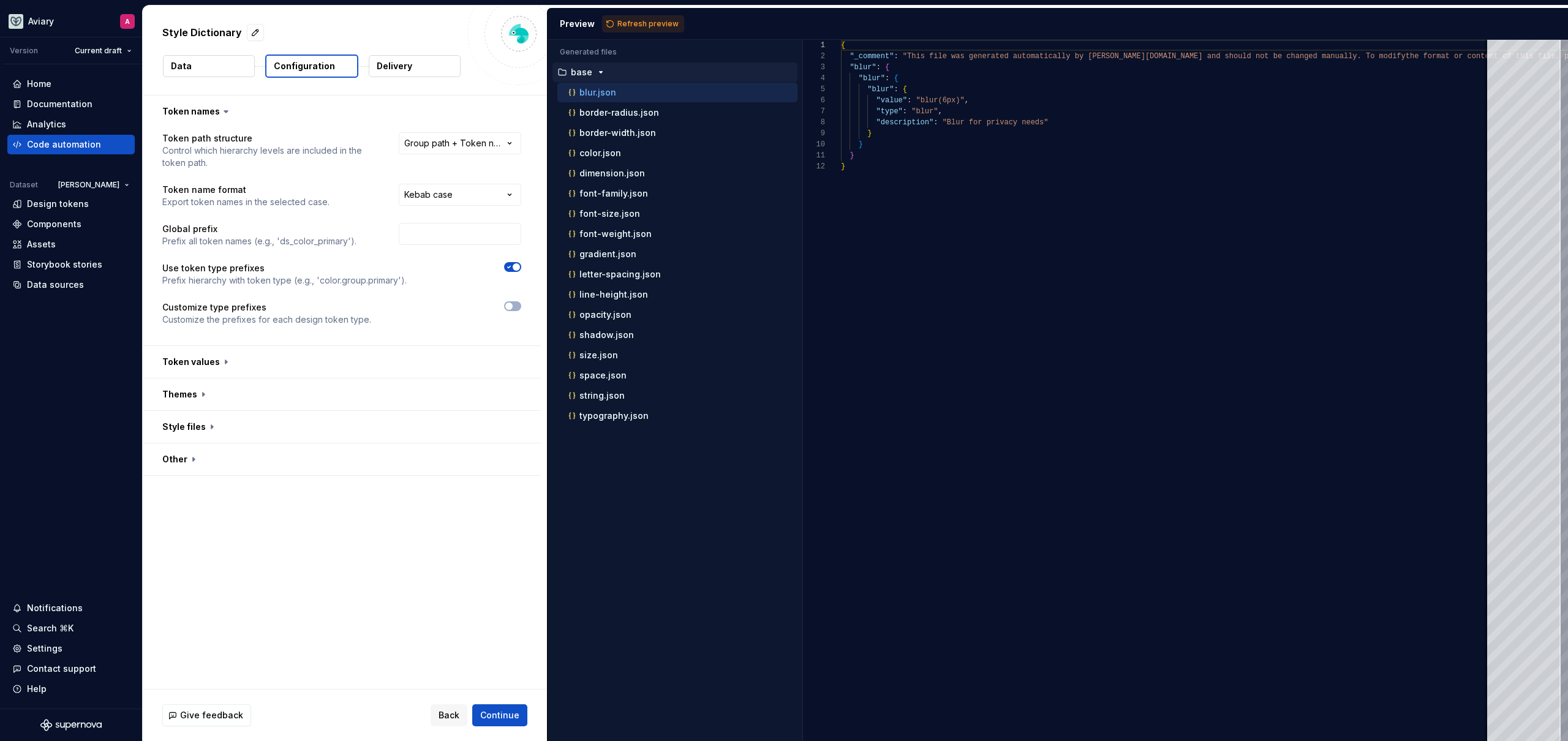
click at [210, 70] on button "Data" at bounding box center [208, 66] width 92 height 22
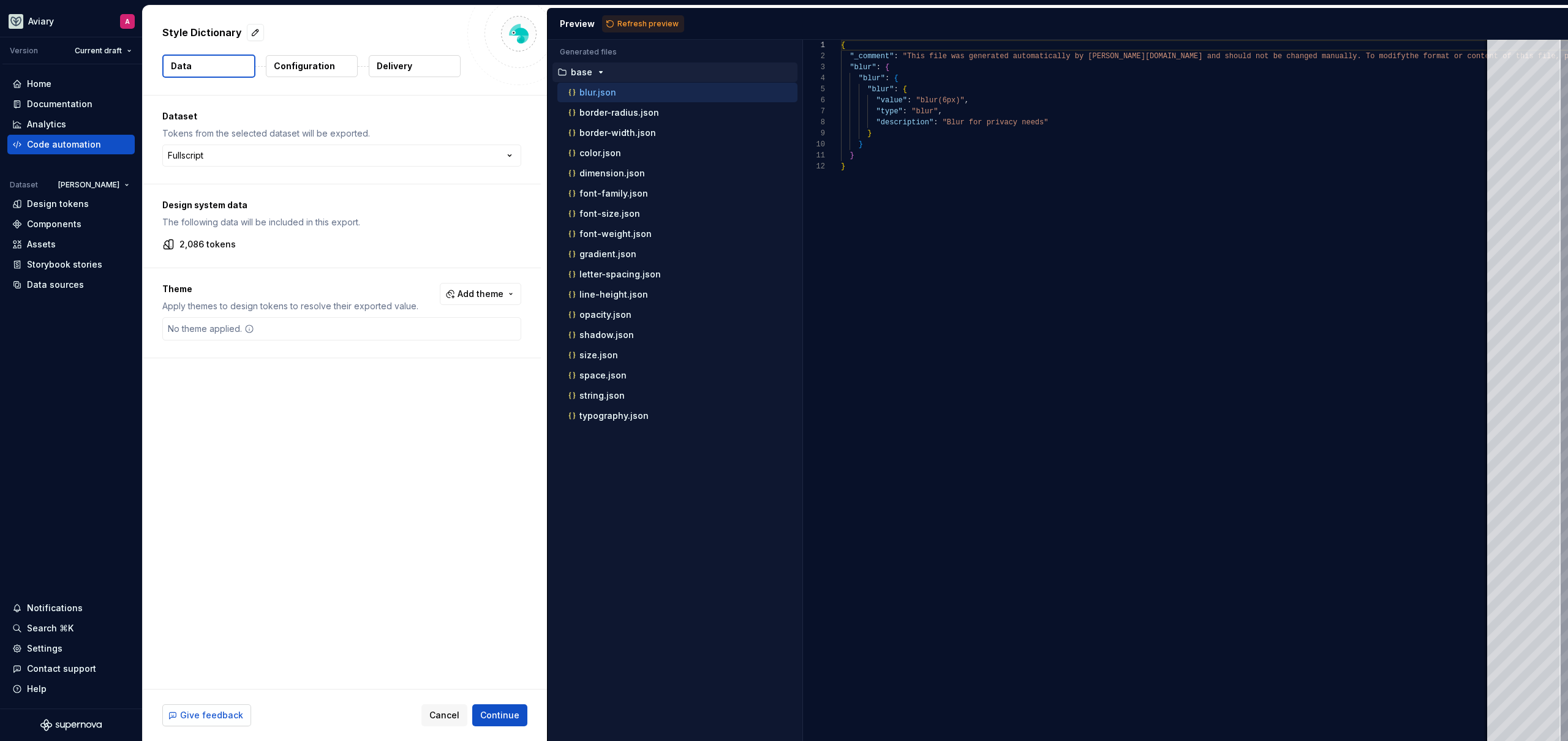
click at [194, 721] on button "Give feedback" at bounding box center [206, 715] width 89 height 22
click at [322, 407] on div "**********" at bounding box center [345, 392] width 404 height 593
click at [84, 666] on div "Contact support" at bounding box center [62, 669] width 69 height 13
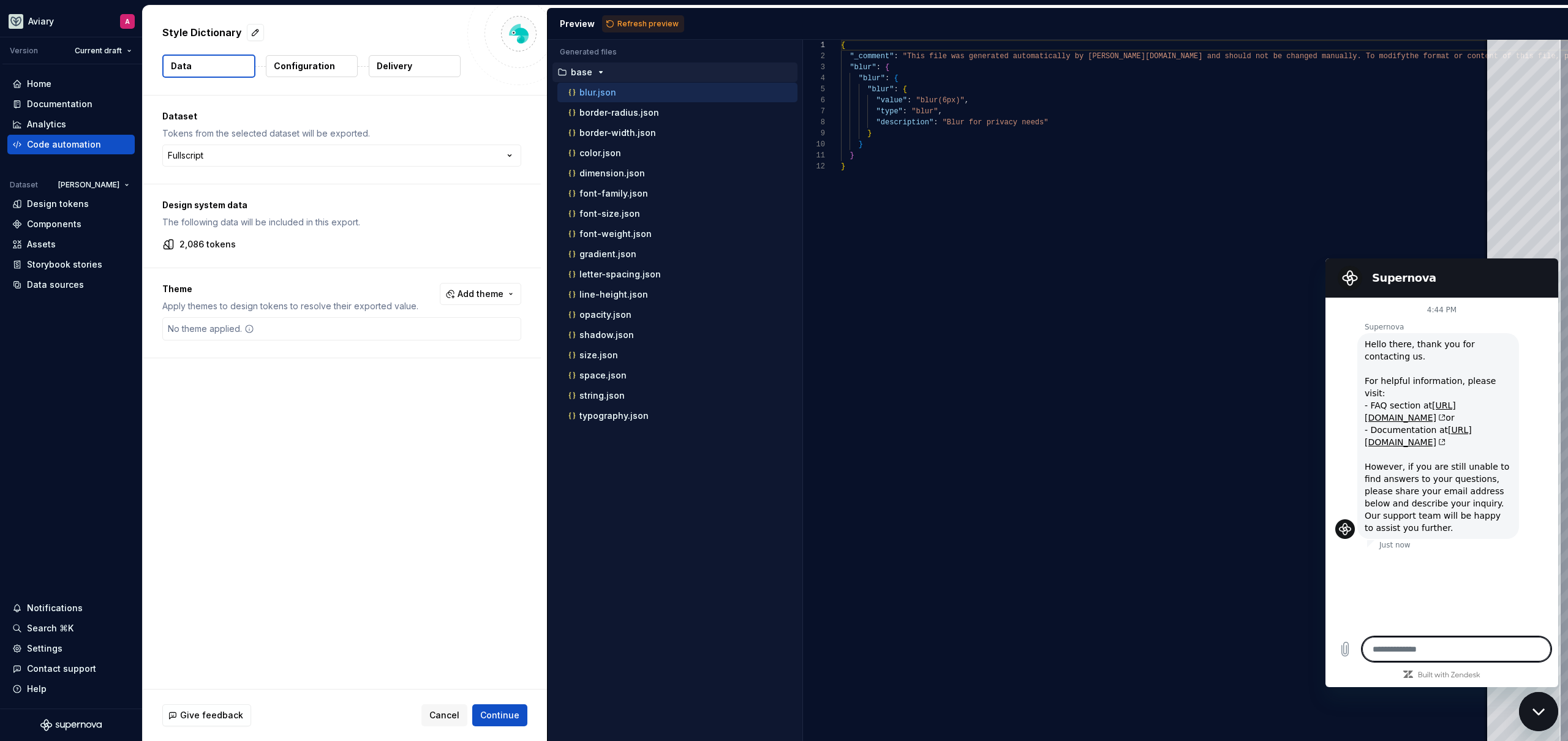
type textarea "*"
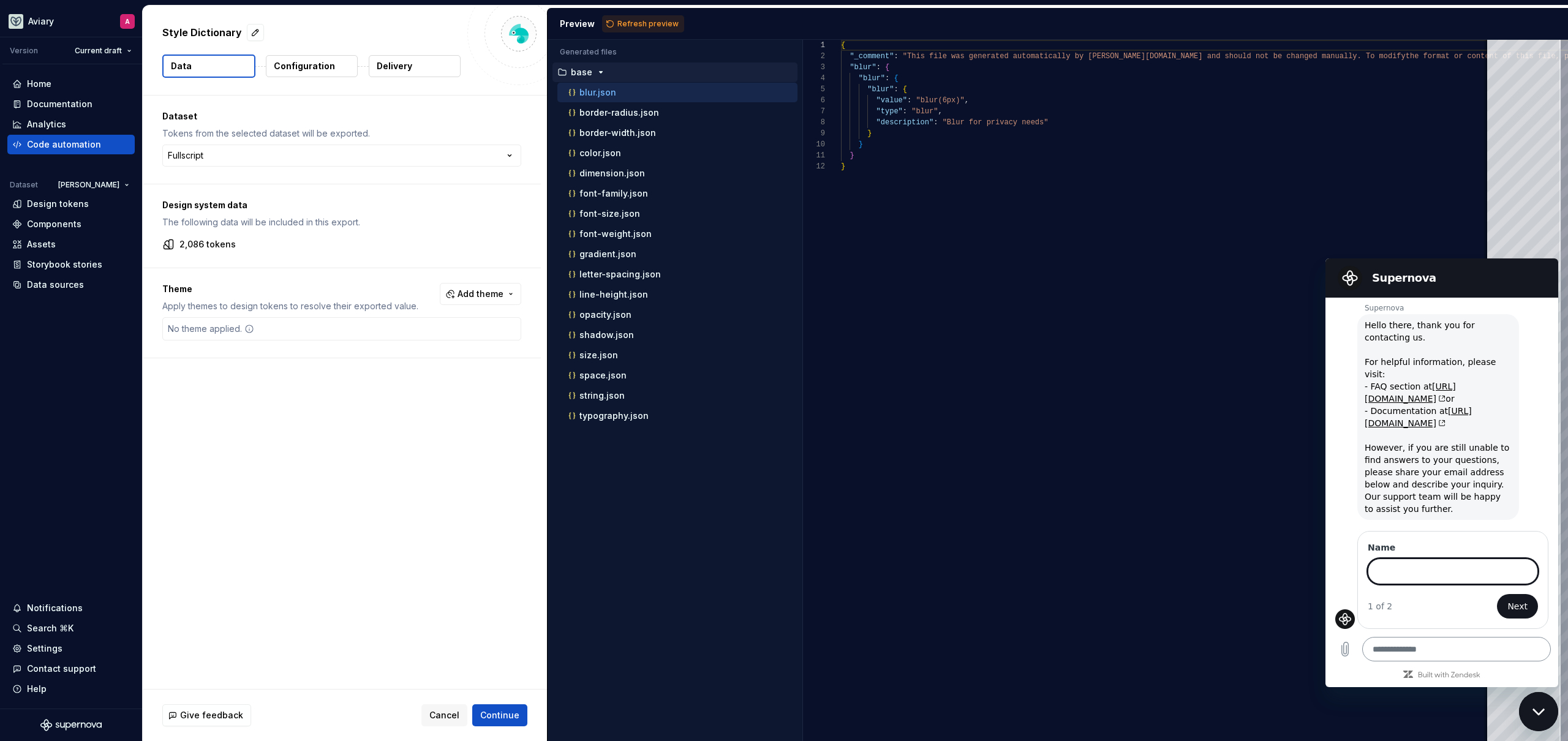
scroll to position [30, 0]
type input "**********"
type input "*****"
click at [1497, 594] on button "Next" at bounding box center [1517, 606] width 41 height 24
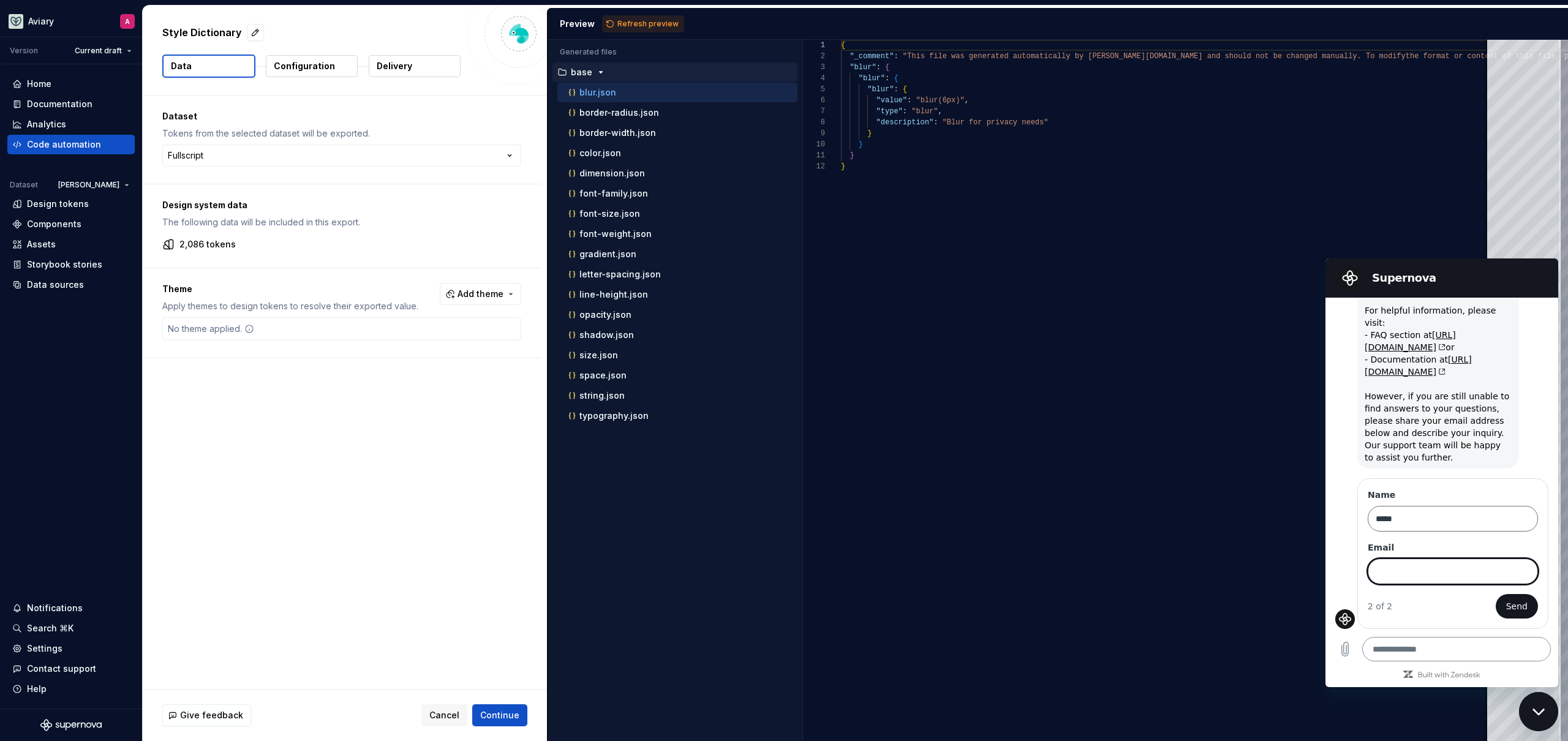
scroll to position [82, 0]
type input "**********"
click at [1496, 594] on button "Send" at bounding box center [1517, 606] width 42 height 24
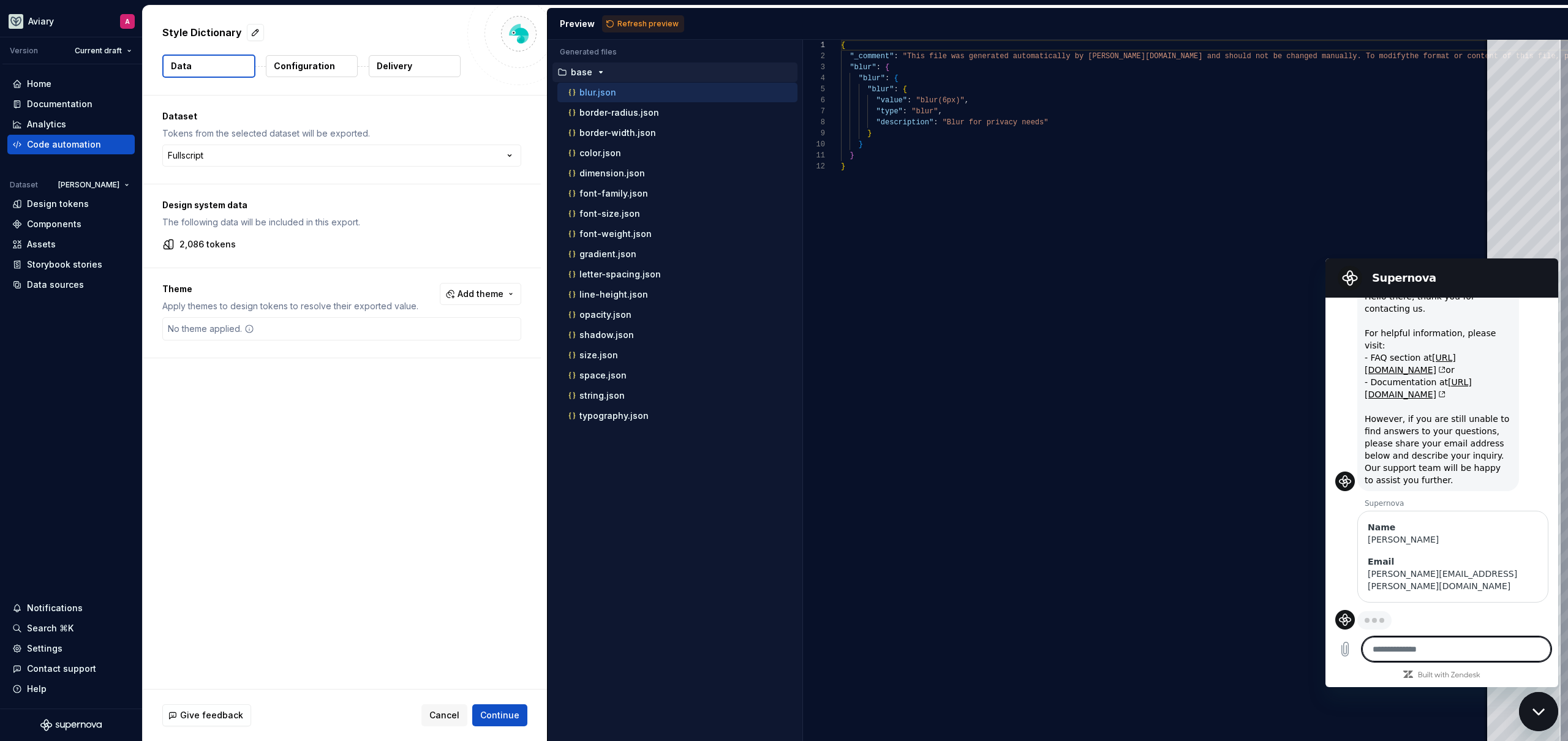
scroll to position [48, 0]
type textarea "*"
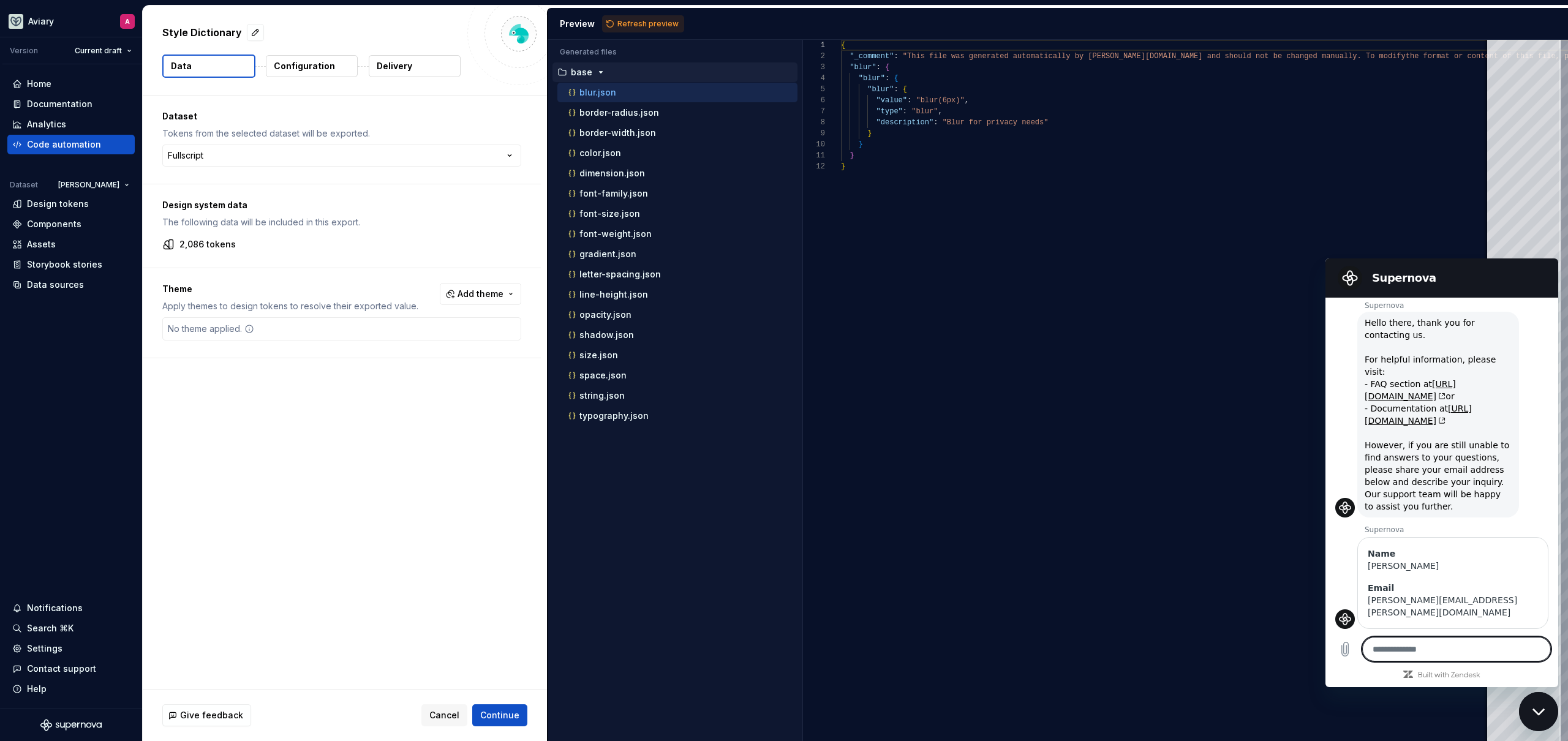
scroll to position [0, 0]
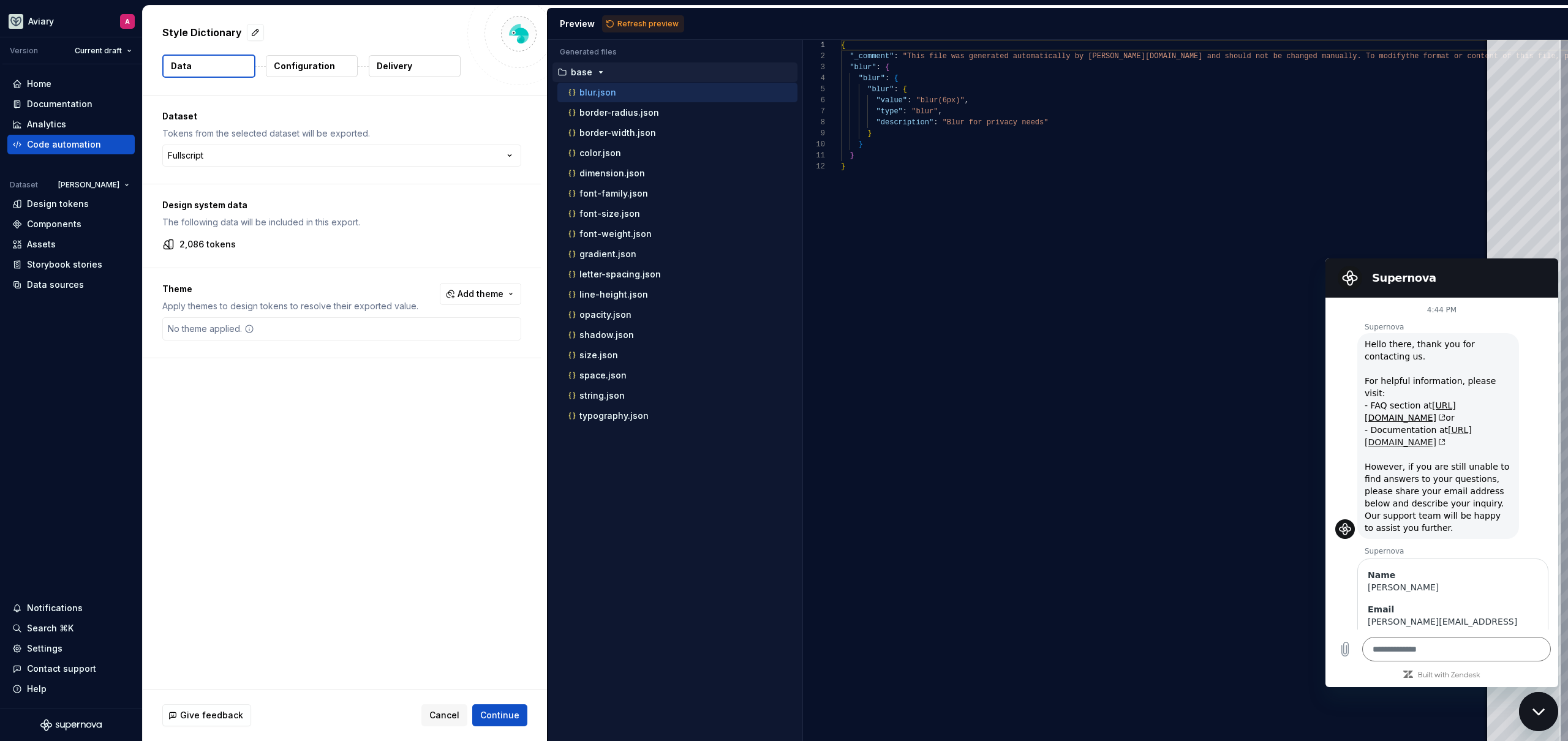
click at [1407, 447] on link "[URL][DOMAIN_NAME]" at bounding box center [1418, 436] width 107 height 22
